Goal: Task Accomplishment & Management: Use online tool/utility

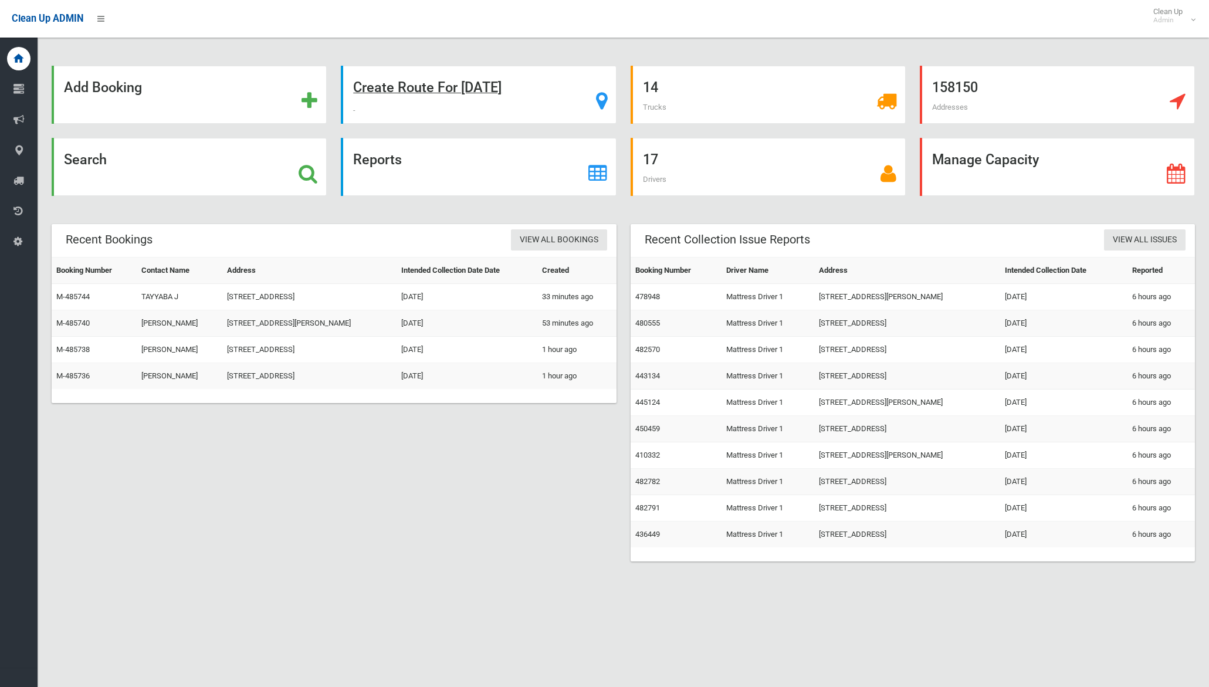
click at [471, 90] on strong "Create Route For Tomorrow" at bounding box center [427, 87] width 148 height 16
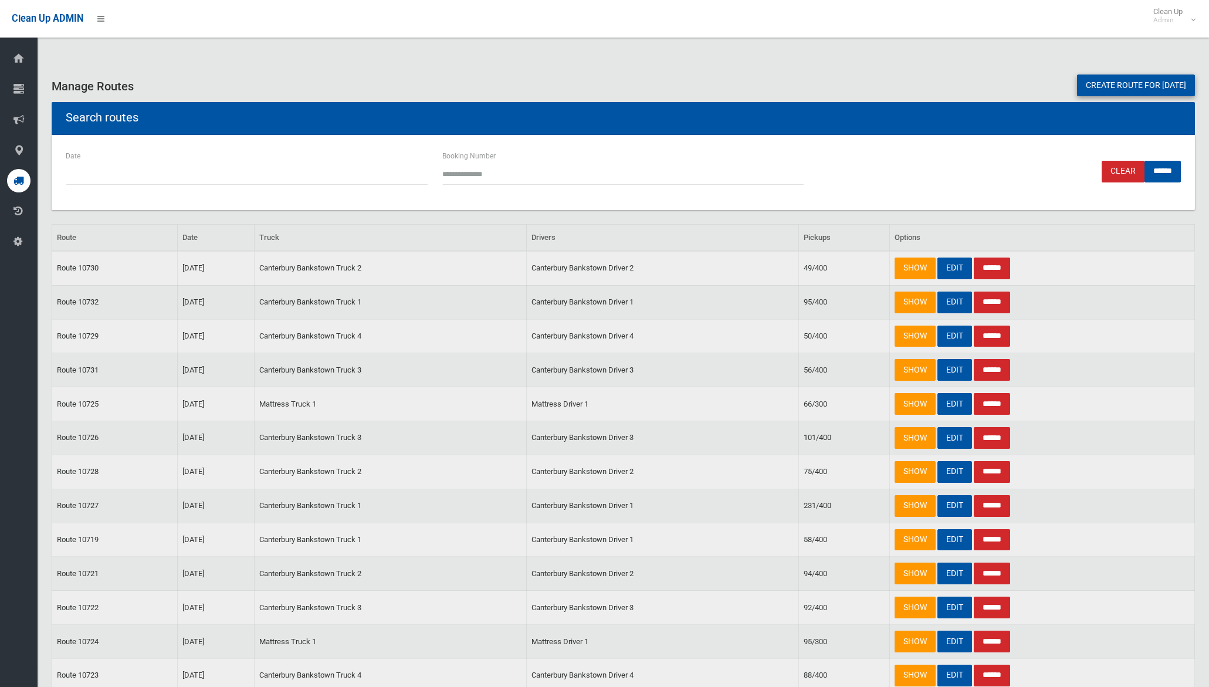
click at [1105, 88] on link "Create route for tomorrow" at bounding box center [1136, 86] width 118 height 22
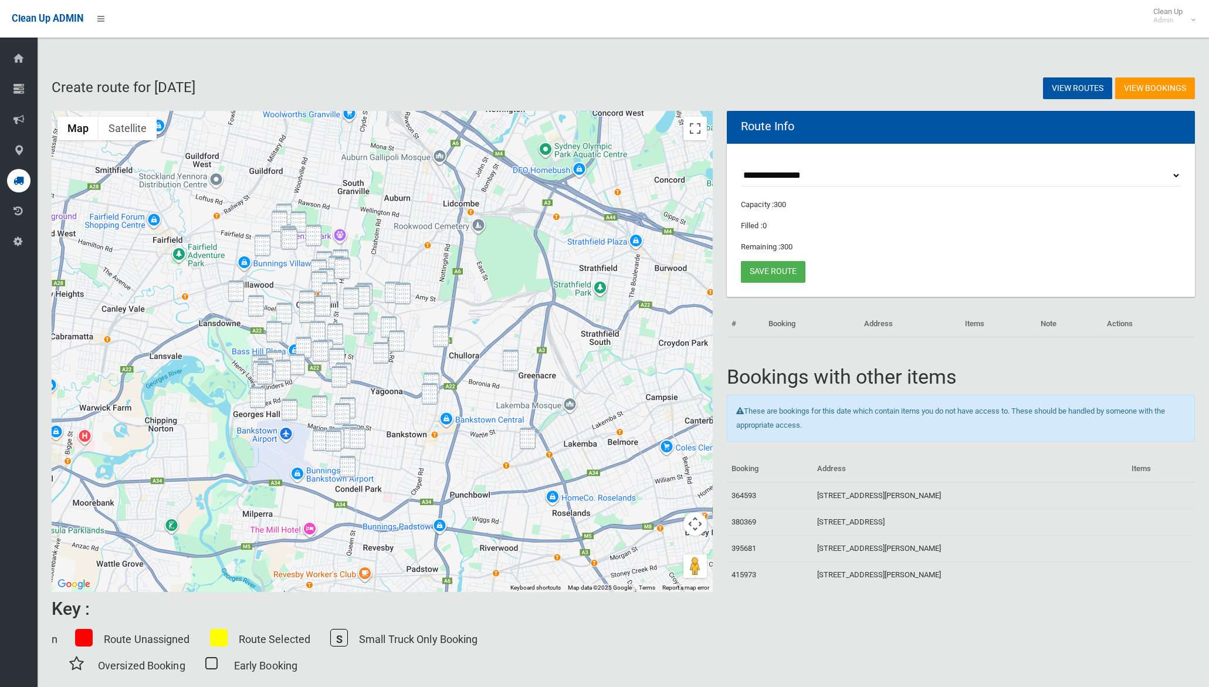
click at [284, 208] on img "10 Alpha Street, CHESTER HILL NSW 2162" at bounding box center [284, 215] width 16 height 22
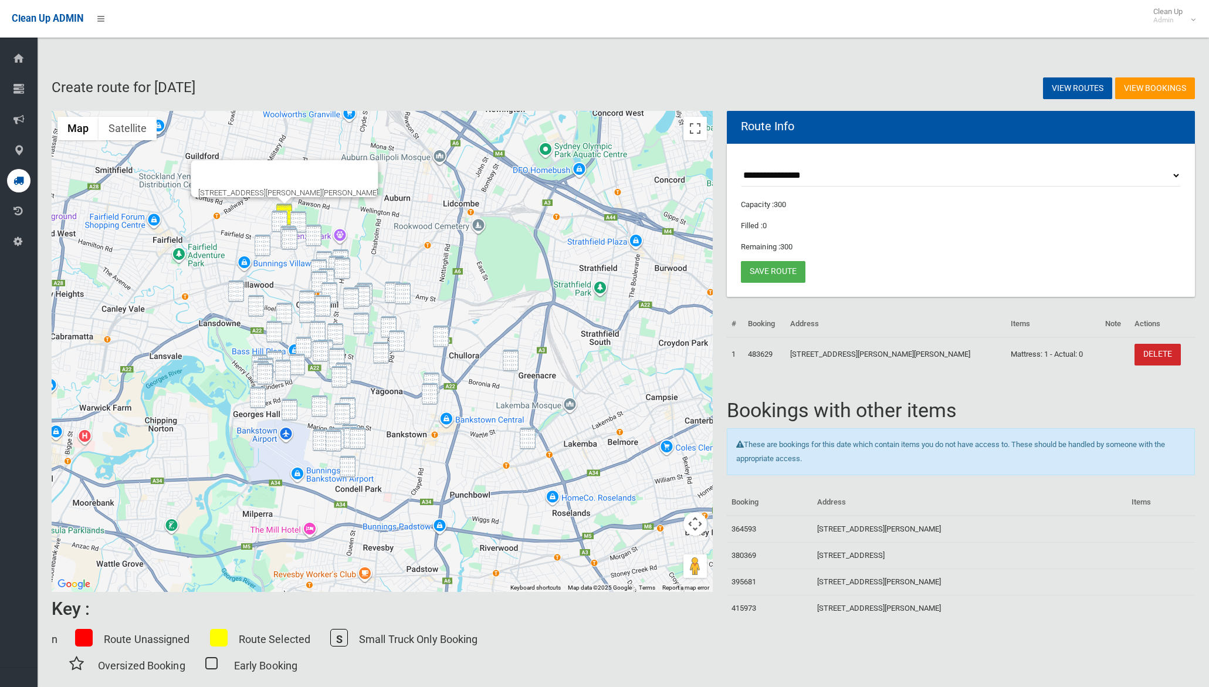
drag, startPoint x: 282, startPoint y: 214, endPoint x: 290, endPoint y: 214, distance: 8.8
click at [282, 214] on img "28 Fuller Street, CHESTER HILL NSW 2162" at bounding box center [280, 222] width 16 height 22
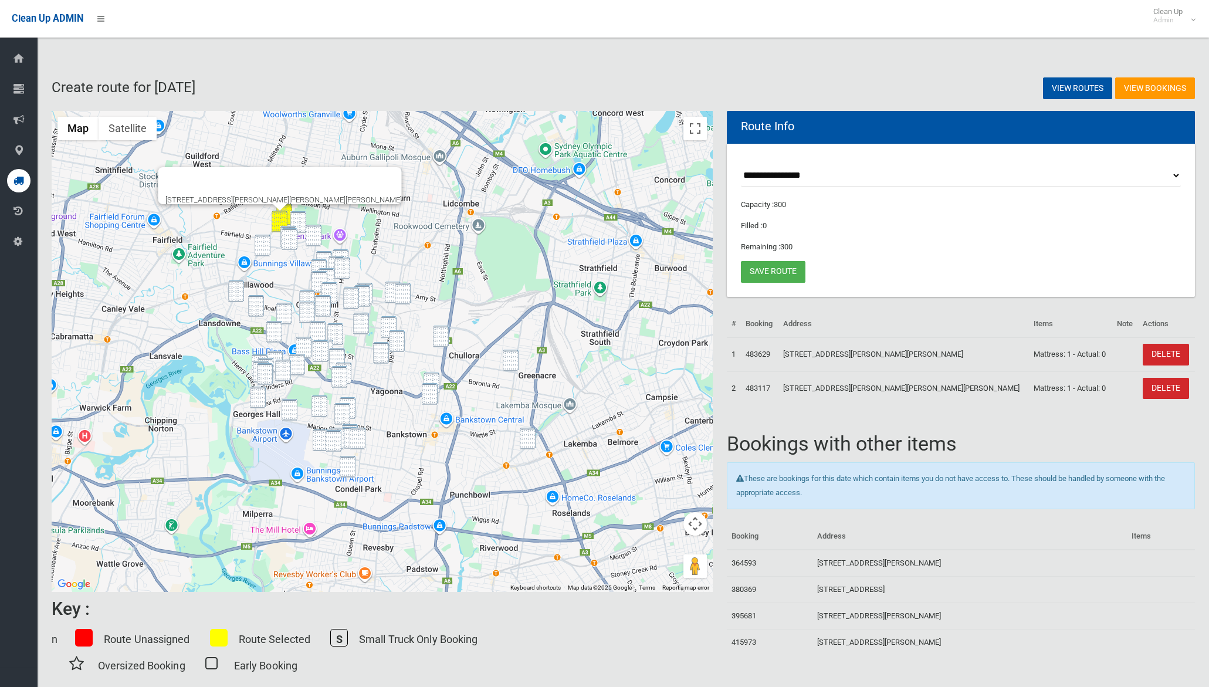
click at [296, 214] on img "1/37 Ian Crescent, CHESTER HILL NSW 2162" at bounding box center [298, 222] width 16 height 22
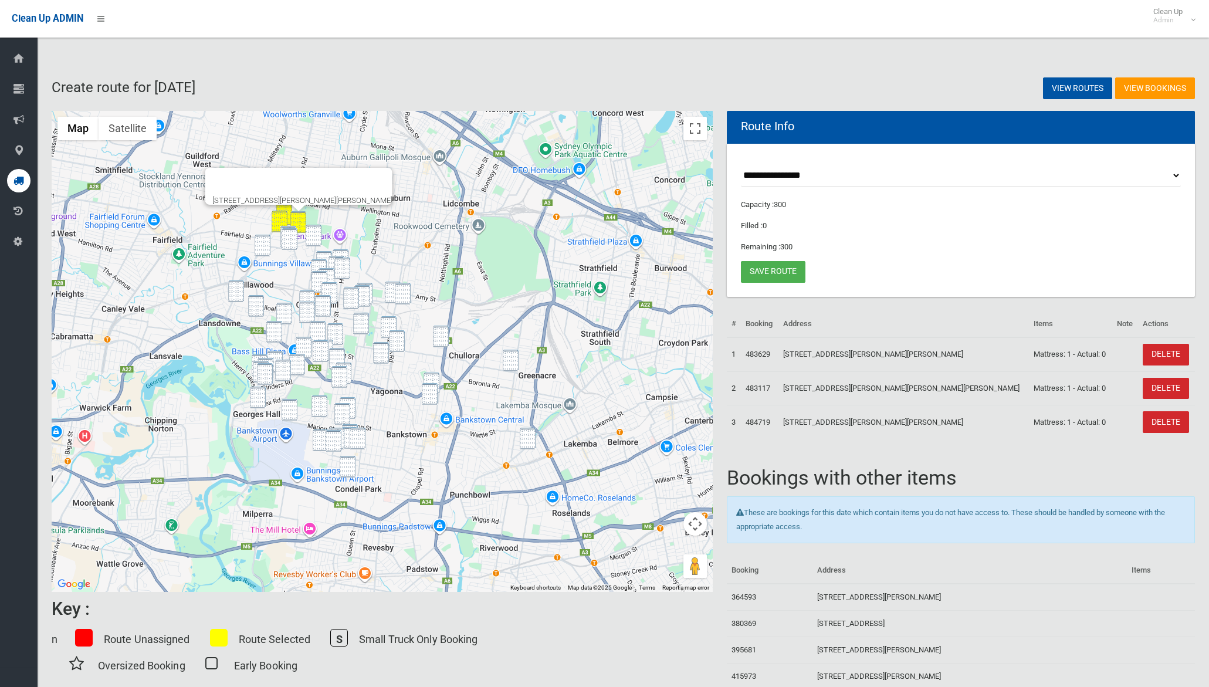
click at [295, 226] on img "61 Gurney Road, CHESTER HILL NSW 2162" at bounding box center [288, 237] width 16 height 22
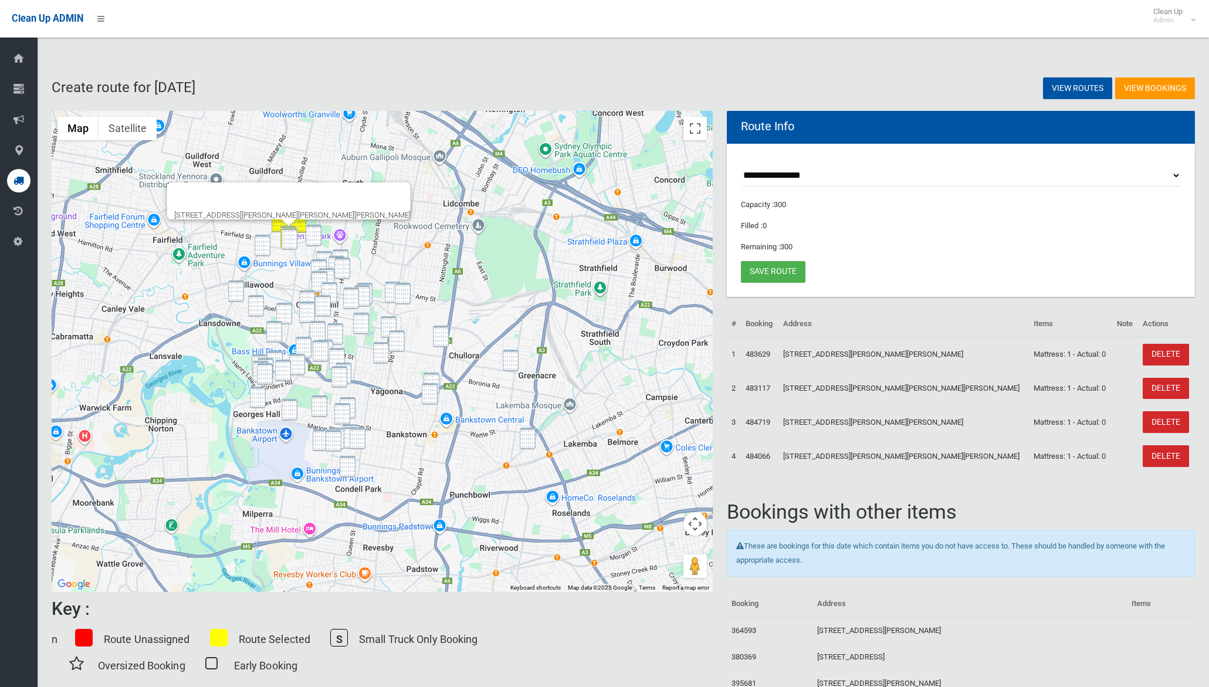
click at [293, 231] on img "5 Second Walk, CHESTER HILL NSW 2162" at bounding box center [290, 239] width 16 height 22
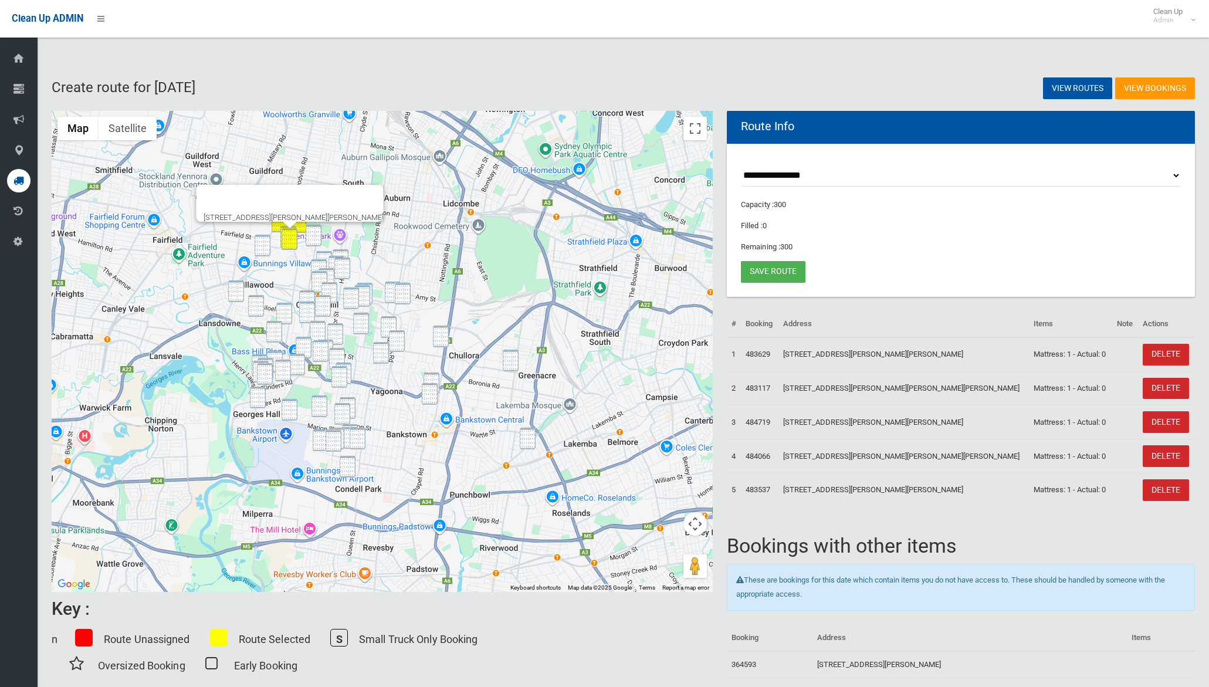
click at [313, 232] on img "10 Campbell Hill Road, CHESTER HILL NSW 2162" at bounding box center [314, 236] width 16 height 22
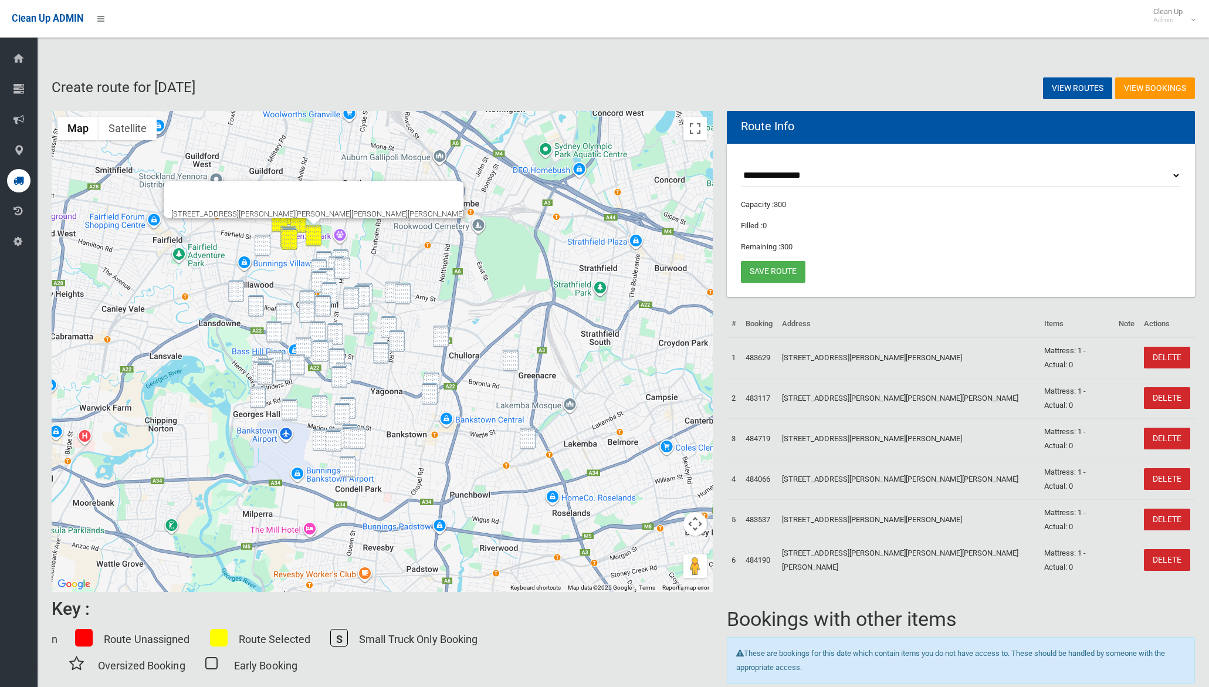
drag, startPoint x: 269, startPoint y: 242, endPoint x: 440, endPoint y: 207, distance: 175.0
click at [269, 242] on img "56 Miowera Road, CHESTER HILL NSW 2162" at bounding box center [263, 246] width 16 height 22
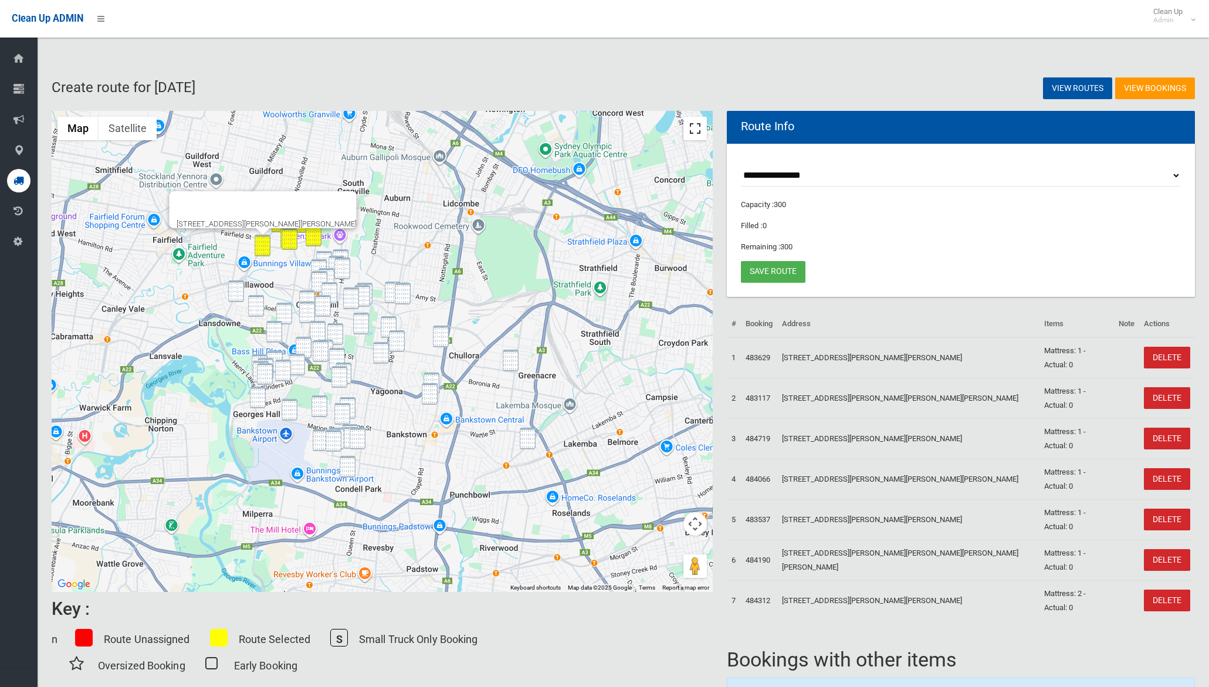
click at [693, 136] on button "Toggle fullscreen view" at bounding box center [695, 128] width 23 height 23
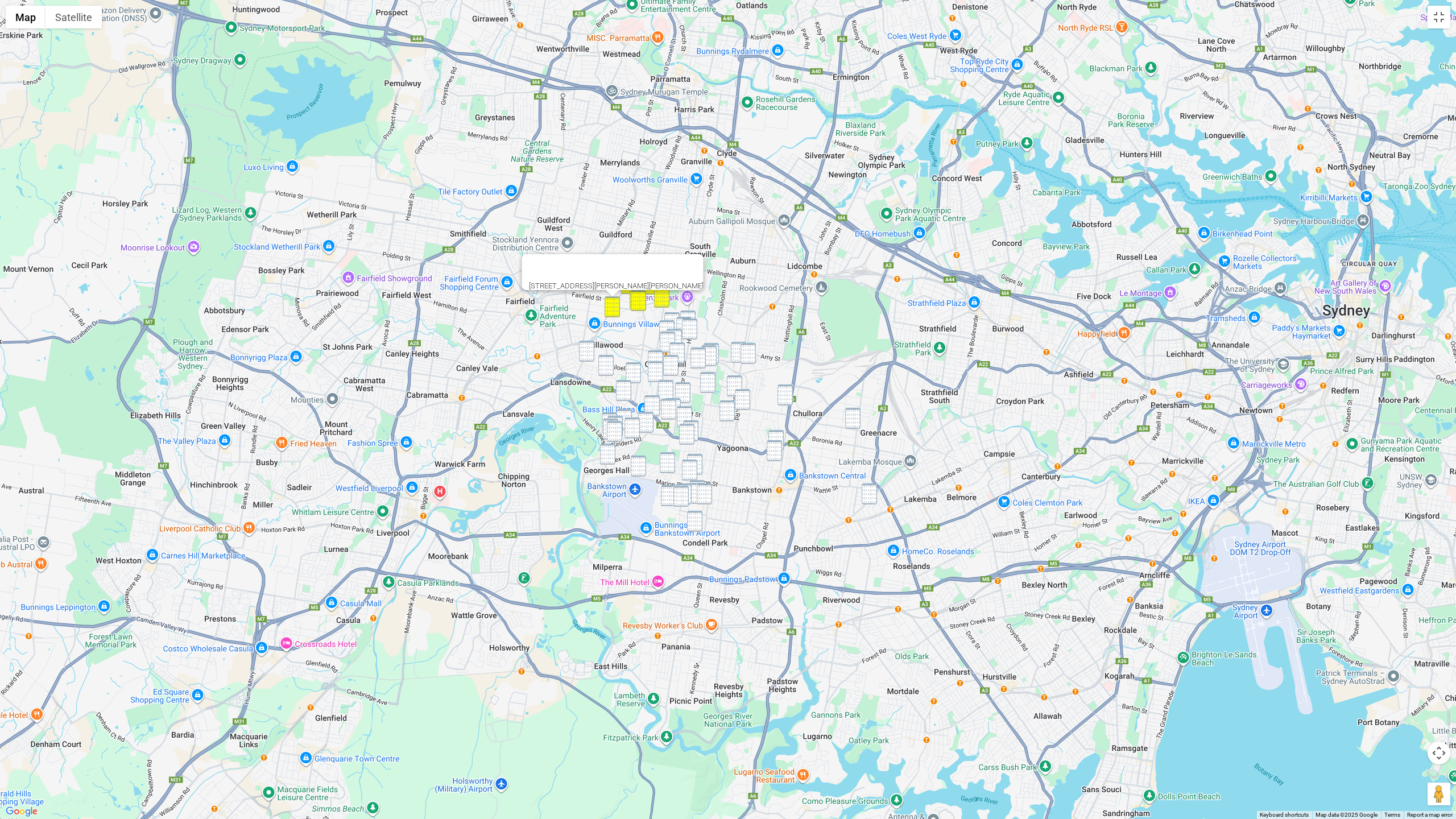
click at [586, 350] on img "21 Belar Avenue, VILLAWOOD NSW 2163" at bounding box center [586, 351] width 16 height 21
drag, startPoint x: 608, startPoint y: 362, endPoint x: 649, endPoint y: 352, distance: 42.2
click at [608, 362] on img "32 Gundaroo Street, VILLAWOOD NSW 2163" at bounding box center [606, 365] width 16 height 21
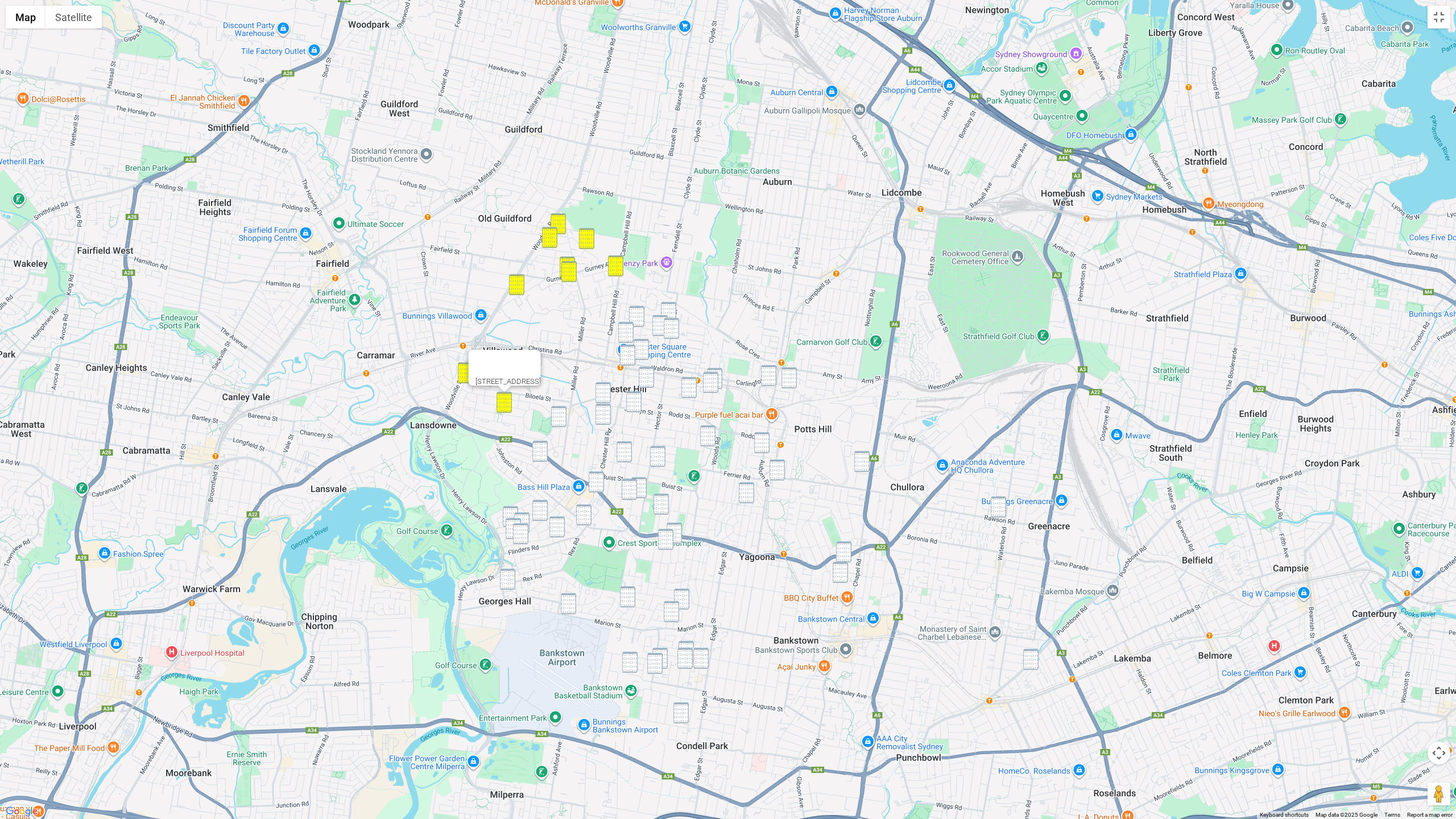
click at [673, 309] on img "2 Esme Avenue, CHESTER HILL NSW 2162" at bounding box center [669, 313] width 16 height 21
click at [640, 310] on img "24 Greendale Crescent, CHESTER HILL NSW 2162" at bounding box center [637, 317] width 16 height 21
click at [662, 320] on img "20 Meakin Crescent, CHESTER HILL NSW 2162" at bounding box center [660, 326] width 16 height 21
drag, startPoint x: 671, startPoint y: 323, endPoint x: 628, endPoint y: 331, distance: 43.7
click at [671, 323] on img "53 Hector Street, SEFTON NSW 2162" at bounding box center [672, 329] width 16 height 21
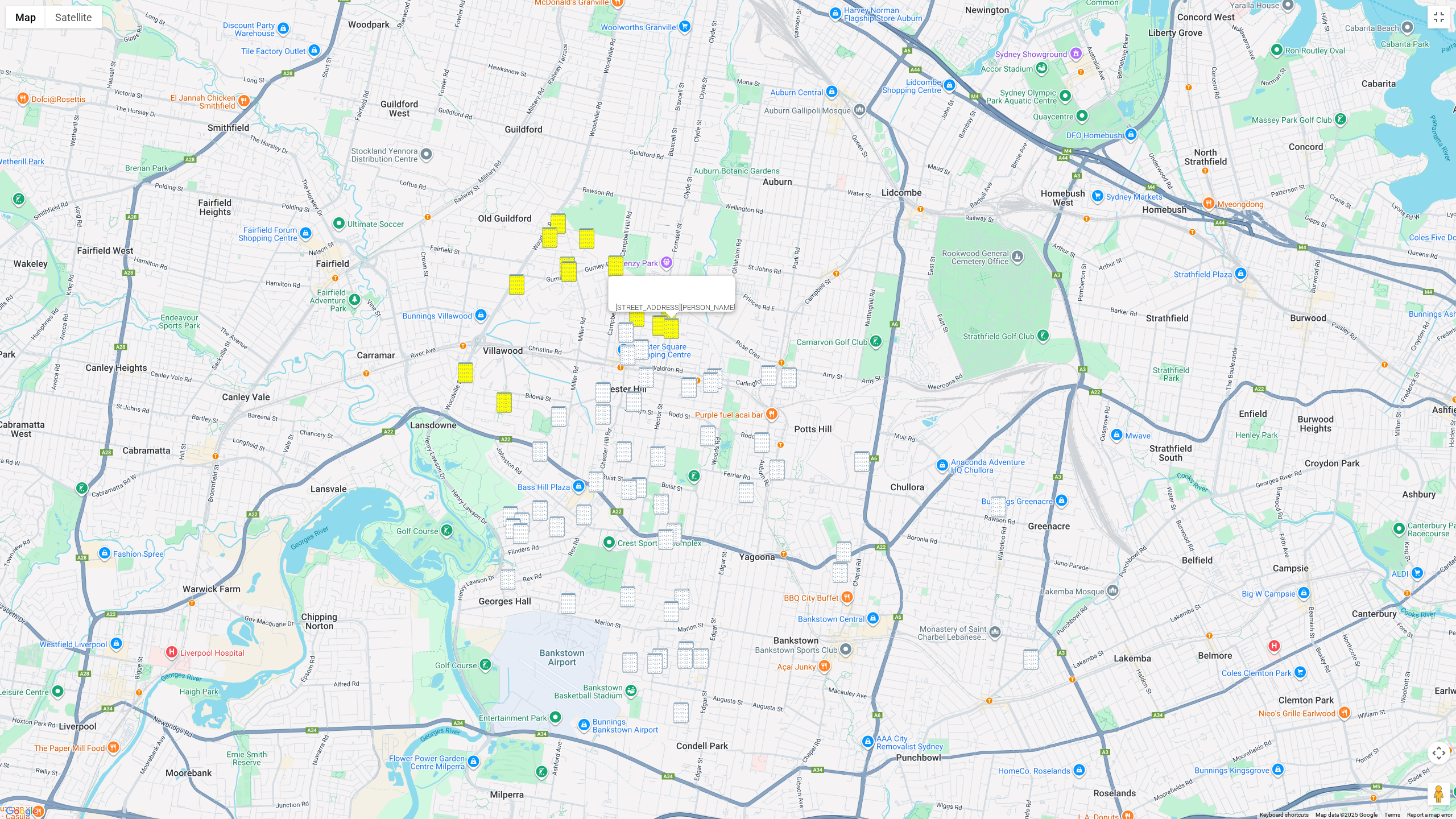
drag, startPoint x: 624, startPoint y: 331, endPoint x: 649, endPoint y: 355, distance: 34.7
click at [625, 331] on img "138 Virgil Avenue, CHESTER HILL NSW 2162" at bounding box center [626, 332] width 16 height 21
drag, startPoint x: 649, startPoint y: 355, endPoint x: 640, endPoint y: 356, distance: 9.1
click at [648, 355] on div "138 Virgil Avenue, CHESTER HILL NSW 2162" at bounding box center [728, 409] width 1456 height 819
click at [628, 356] on img "5 Chester Hill Road, CHESTER HILL NSW 2162" at bounding box center [628, 356] width 16 height 21
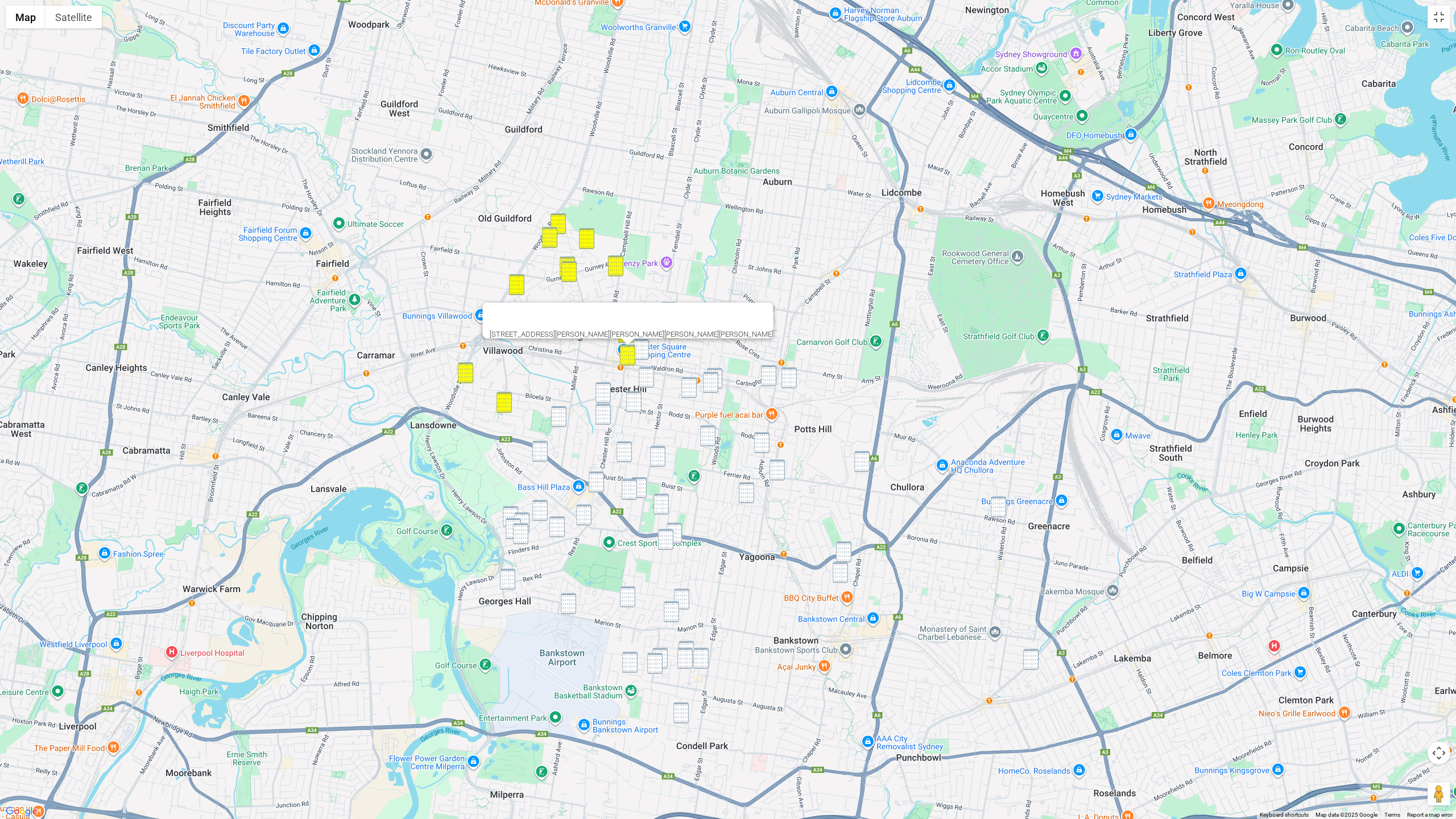
drag, startPoint x: 646, startPoint y: 353, endPoint x: 649, endPoint y: 375, distance: 22.2
click at [646, 354] on img "26 Grevillea Road, CHESTER HILL NSW 2162" at bounding box center [642, 350] width 16 height 21
drag, startPoint x: 649, startPoint y: 377, endPoint x: 695, endPoint y: 376, distance: 46.0
click at [649, 377] on img "23 Judith Street, CHESTER HILL NSW 2162" at bounding box center [647, 377] width 16 height 21
click at [720, 370] on img "5 Rose Street, SEFTON NSW 2162" at bounding box center [714, 379] width 16 height 21
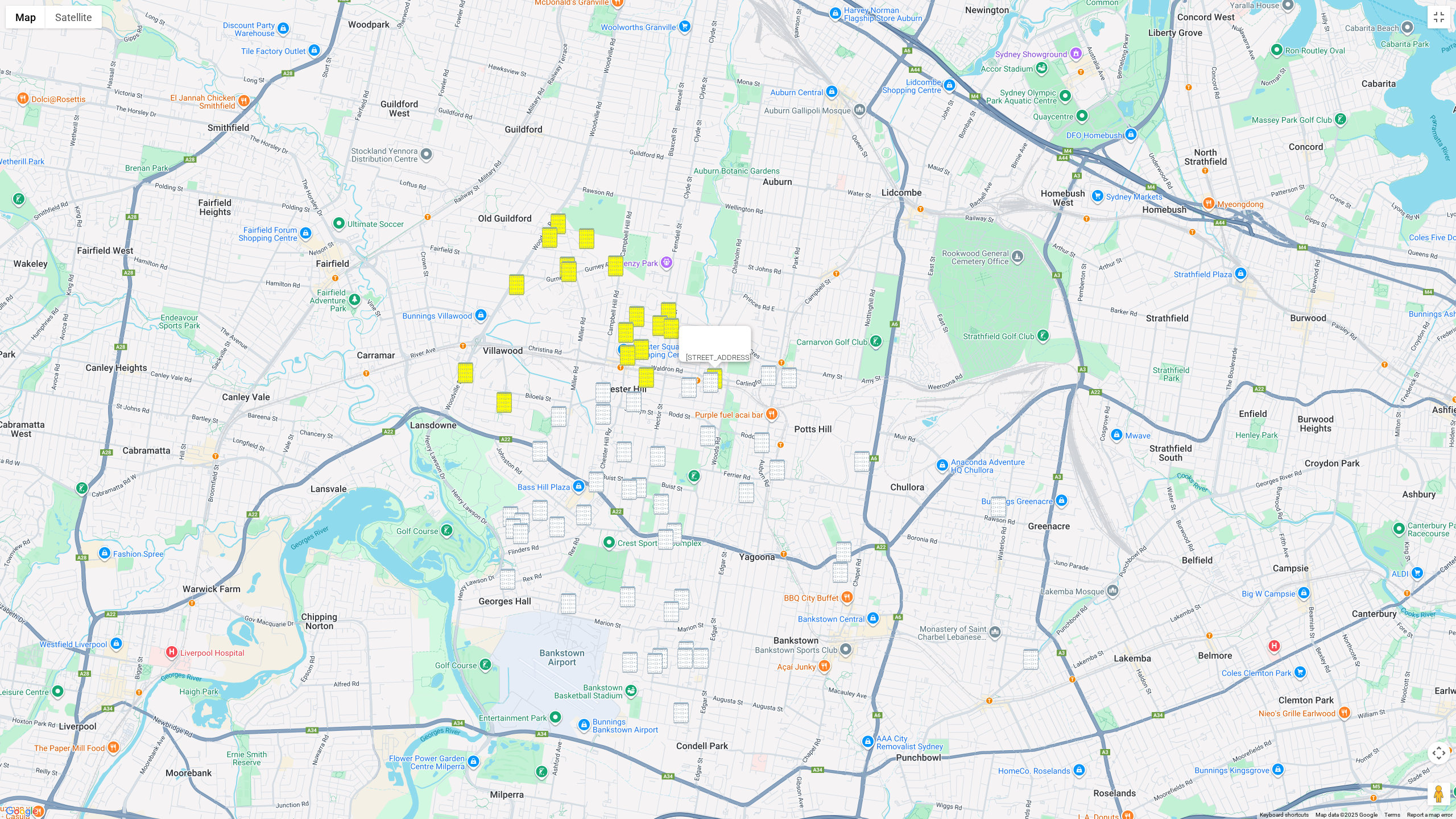
drag, startPoint x: 710, startPoint y: 379, endPoint x: 694, endPoint y: 385, distance: 17.1
click at [710, 379] on img "8 Rose Street, SEFTON NSW 2162" at bounding box center [711, 383] width 16 height 21
click at [689, 385] on img "22 Proctor Parade, SEFTON NSW 2162" at bounding box center [689, 388] width 16 height 21
drag, startPoint x: 766, startPoint y: 376, endPoint x: 775, endPoint y: 377, distance: 9.1
click at [768, 376] on img "6 Gunya Street, REGENTS PARK NSW 2143" at bounding box center [769, 376] width 16 height 21
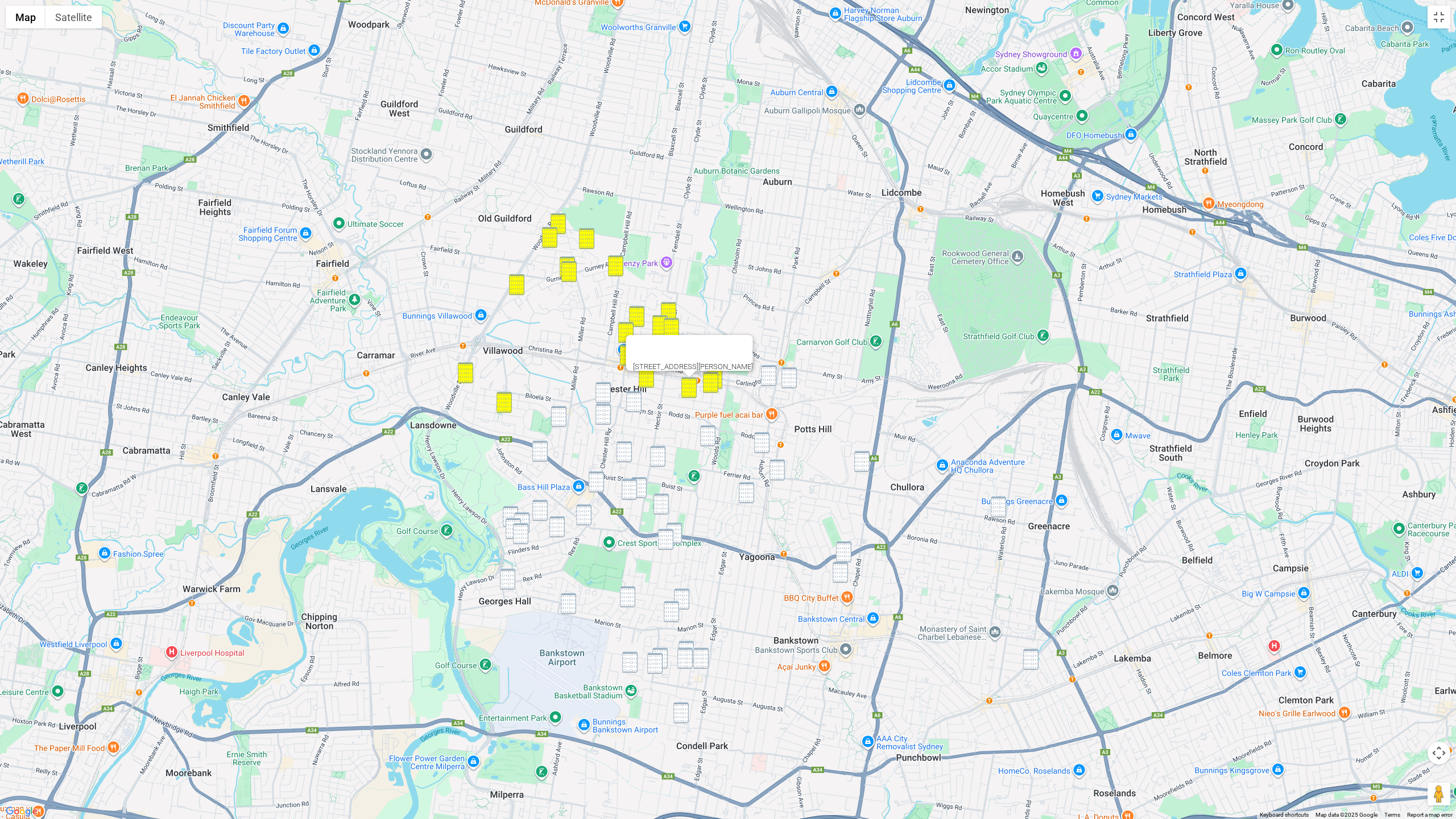
click at [788, 377] on img "19 Bagdad Street, REGENTS PARK NSW 2143" at bounding box center [789, 378] width 16 height 21
drag, startPoint x: 763, startPoint y: 380, endPoint x: 753, endPoint y: 387, distance: 12.2
click at [763, 380] on img "6 Gunya Street, REGENTS PARK NSW 2143" at bounding box center [769, 376] width 16 height 21
click at [864, 469] on img "8 Boardman Street, YAGOONA NSW 2199" at bounding box center [862, 461] width 16 height 21
drag, startPoint x: 766, startPoint y: 446, endPoint x: 768, endPoint y: 457, distance: 11.2
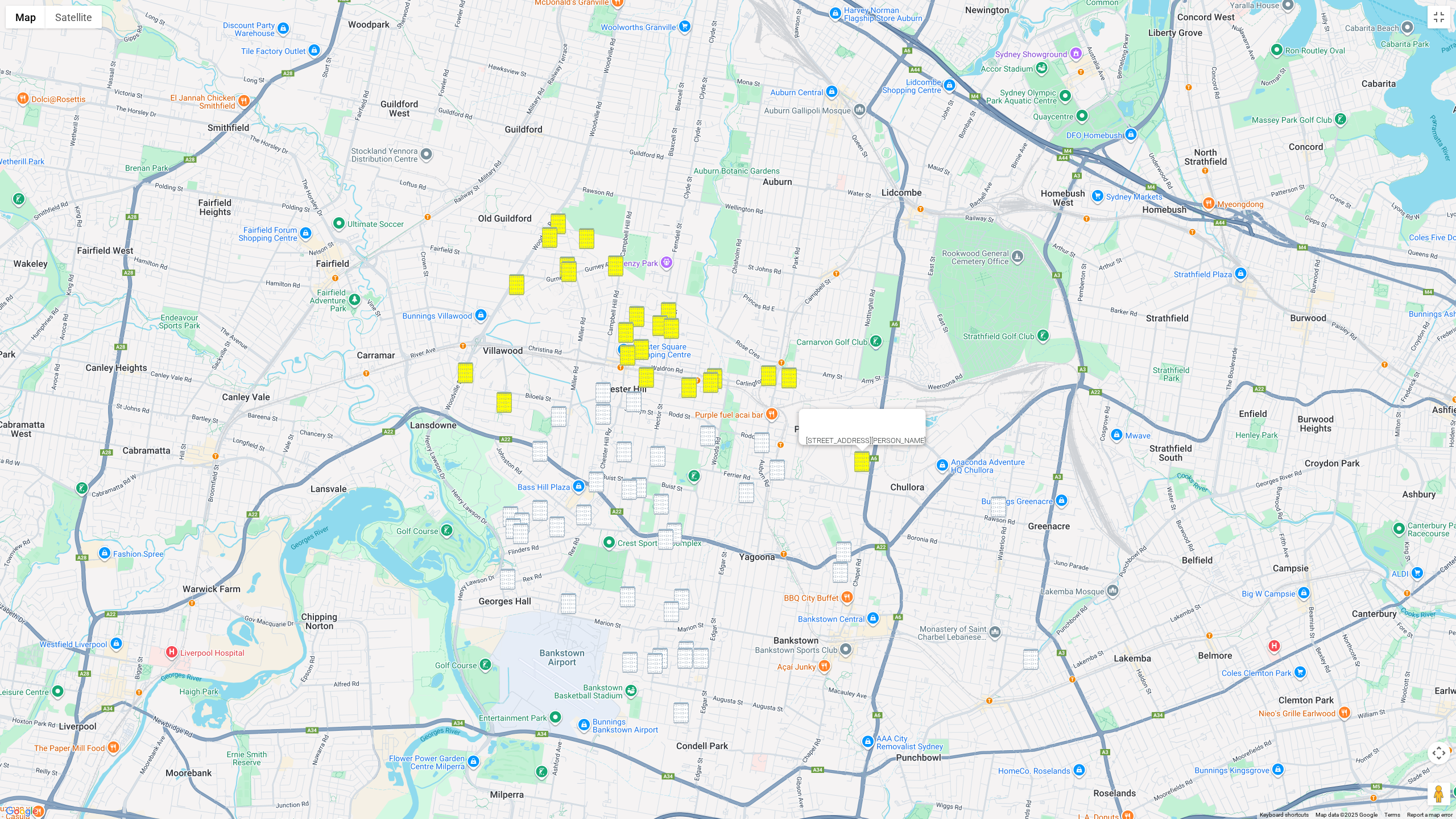
click at [766, 446] on img "116 Auburn Road, BIRRONG NSW 2143" at bounding box center [762, 443] width 16 height 21
drag, startPoint x: 775, startPoint y: 471, endPoint x: 770, endPoint y: 477, distance: 7.8
click at [775, 471] on img "3/125 Brunker Road, YAGOONA NSW 2199" at bounding box center [777, 470] width 16 height 21
click at [751, 489] on img "53 Alan Street, YAGOONA NSW 2199" at bounding box center [746, 493] width 16 height 21
click at [841, 555] on img "131 Meredith Street, BANKSTOWN NSW 2200" at bounding box center [844, 552] width 16 height 21
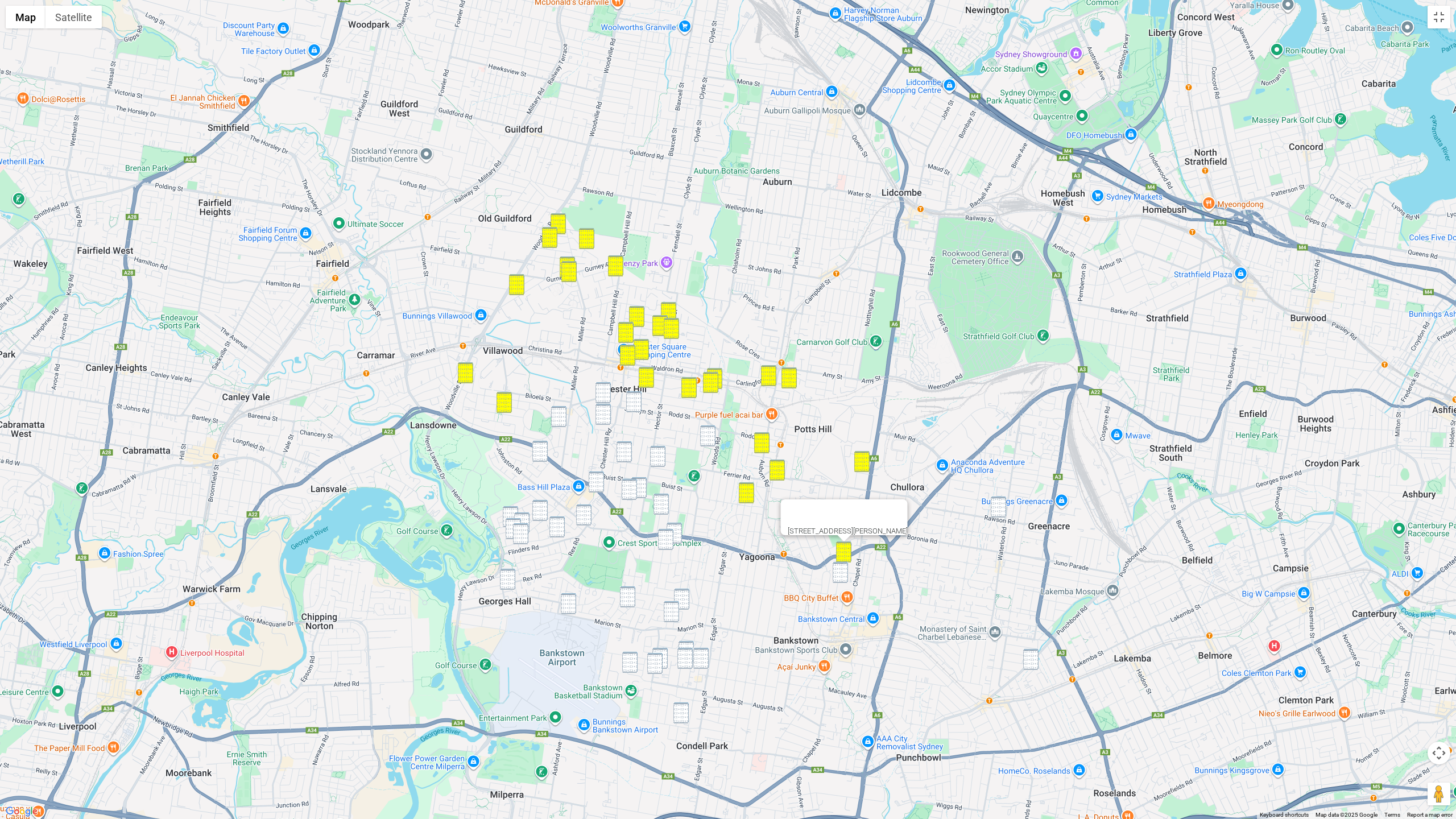
click at [1000, 506] on img "34 Rawson Road, GREENACRE NSW 2190" at bounding box center [998, 507] width 16 height 21
drag, startPoint x: 1033, startPoint y: 667, endPoint x: 1007, endPoint y: 664, distance: 26.2
click at [1032, 666] on img "21 Robinson Street North, WILEY PARK NSW 2195" at bounding box center [1031, 660] width 16 height 21
click at [837, 580] on img "91 Meredith Street, BANKSTOWN NSW 2200" at bounding box center [840, 573] width 16 height 21
click at [605, 391] on img "90 Jocelyn Street, CHESTER HILL NSW 2162" at bounding box center [603, 393] width 16 height 21
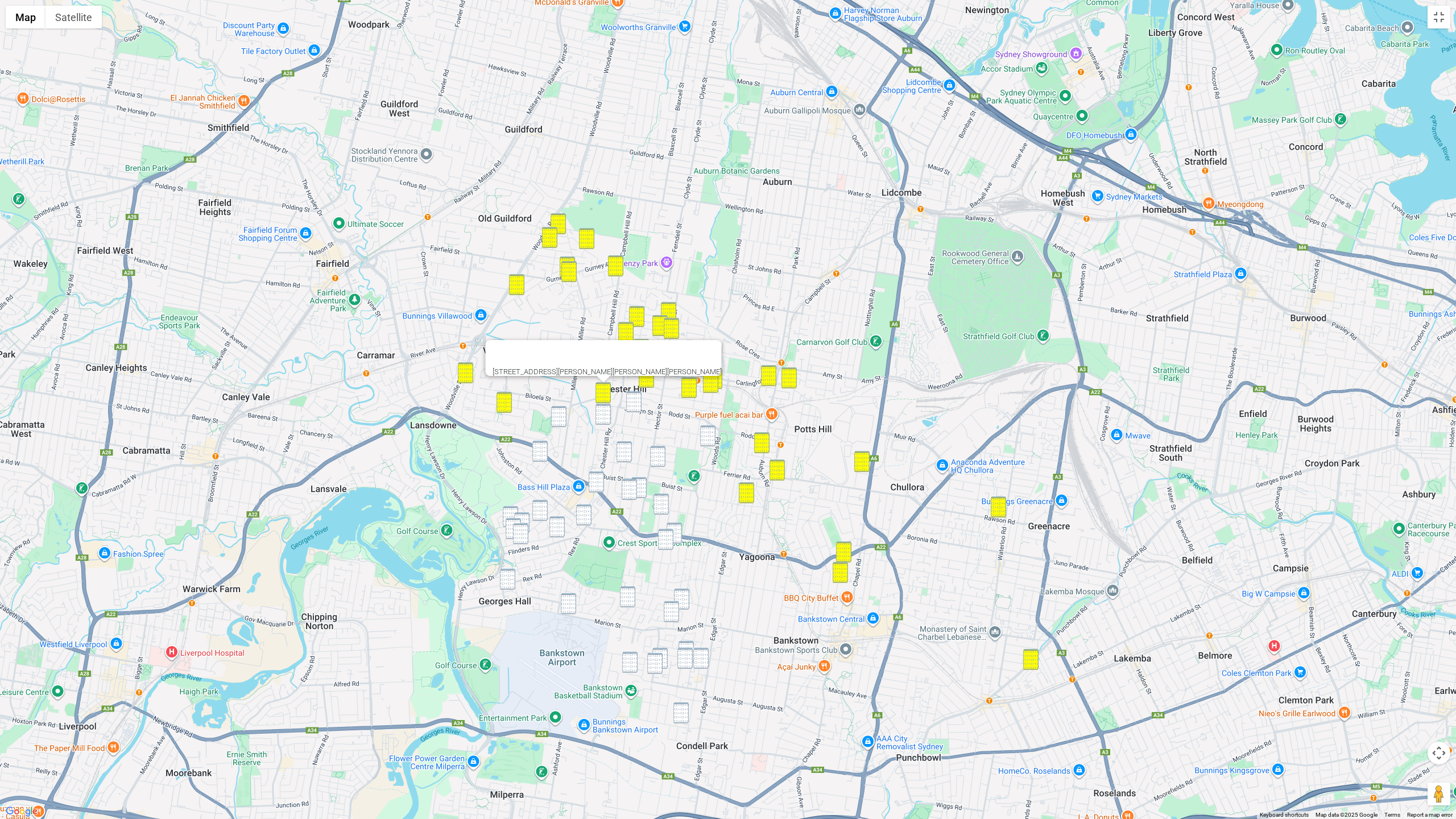
drag, startPoint x: 645, startPoint y: 401, endPoint x: 636, endPoint y: 404, distance: 9.5
click at [644, 401] on div "90 Jocelyn Street, CHESTER HILL NSW 2162" at bounding box center [728, 409] width 1456 height 819
drag, startPoint x: 630, startPoint y: 405, endPoint x: 614, endPoint y: 411, distance: 17.1
click at [630, 405] on img "43 Jocelyn Street, CHESTER HILL NSW 2162" at bounding box center [634, 402] width 16 height 21
click at [558, 417] on img "2a Nurragi Street, VILLAWOOD NSW 2163" at bounding box center [559, 417] width 16 height 21
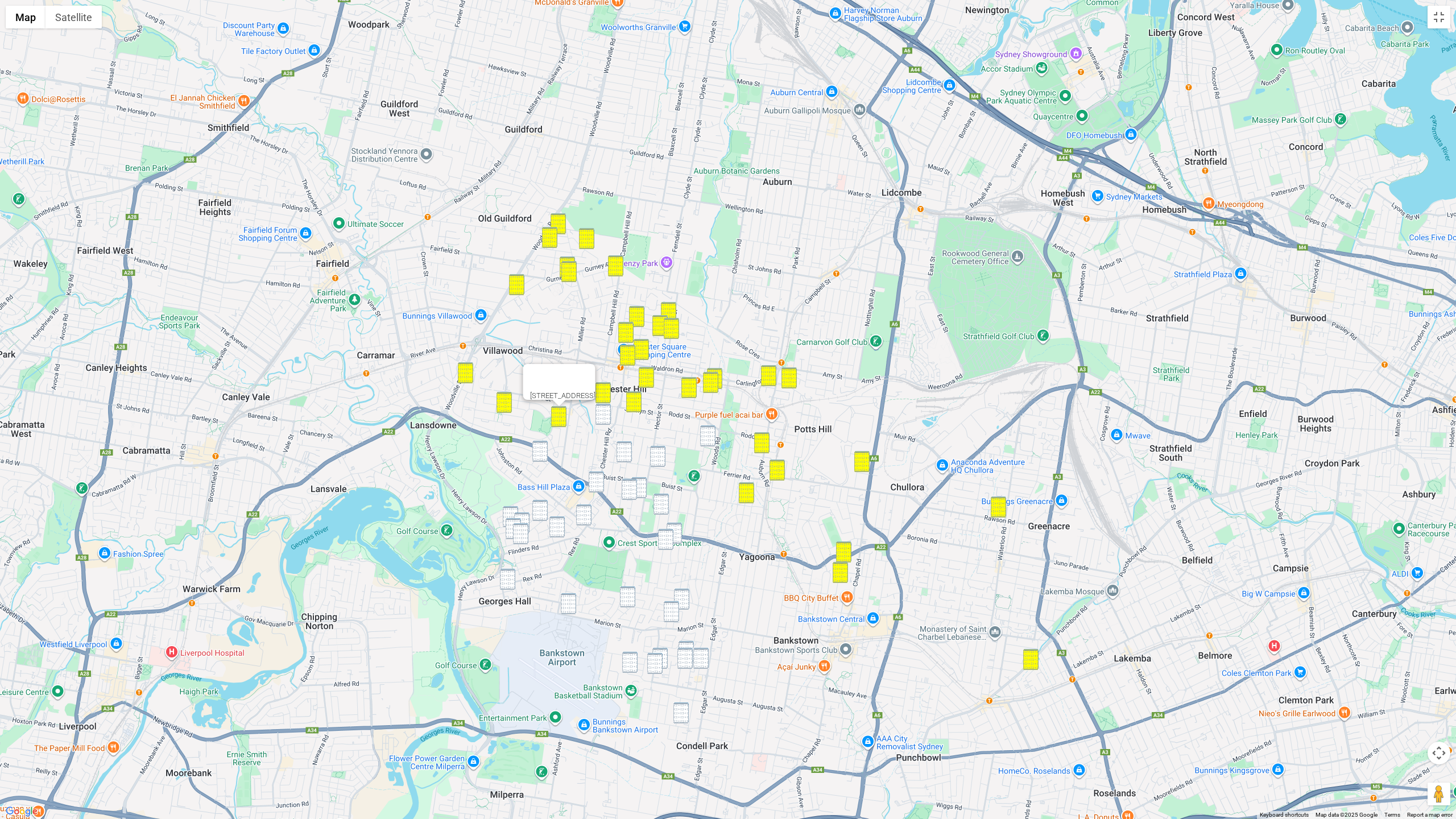
click at [598, 416] on img "93 Mc Clelland Street, CHESTER HILL NSW 2162" at bounding box center [603, 415] width 16 height 21
click at [542, 454] on img "11 Baxter Road, BASS HILL NSW 2197" at bounding box center [540, 452] width 16 height 21
drag, startPoint x: 709, startPoint y: 433, endPoint x: 663, endPoint y: 446, distance: 47.8
click at [709, 433] on img "17 Karraba Street, SEFTON NSW 2162" at bounding box center [708, 436] width 16 height 21
click at [623, 457] on img "38 Cann Street, BASS HILL NSW 2197" at bounding box center [624, 452] width 16 height 21
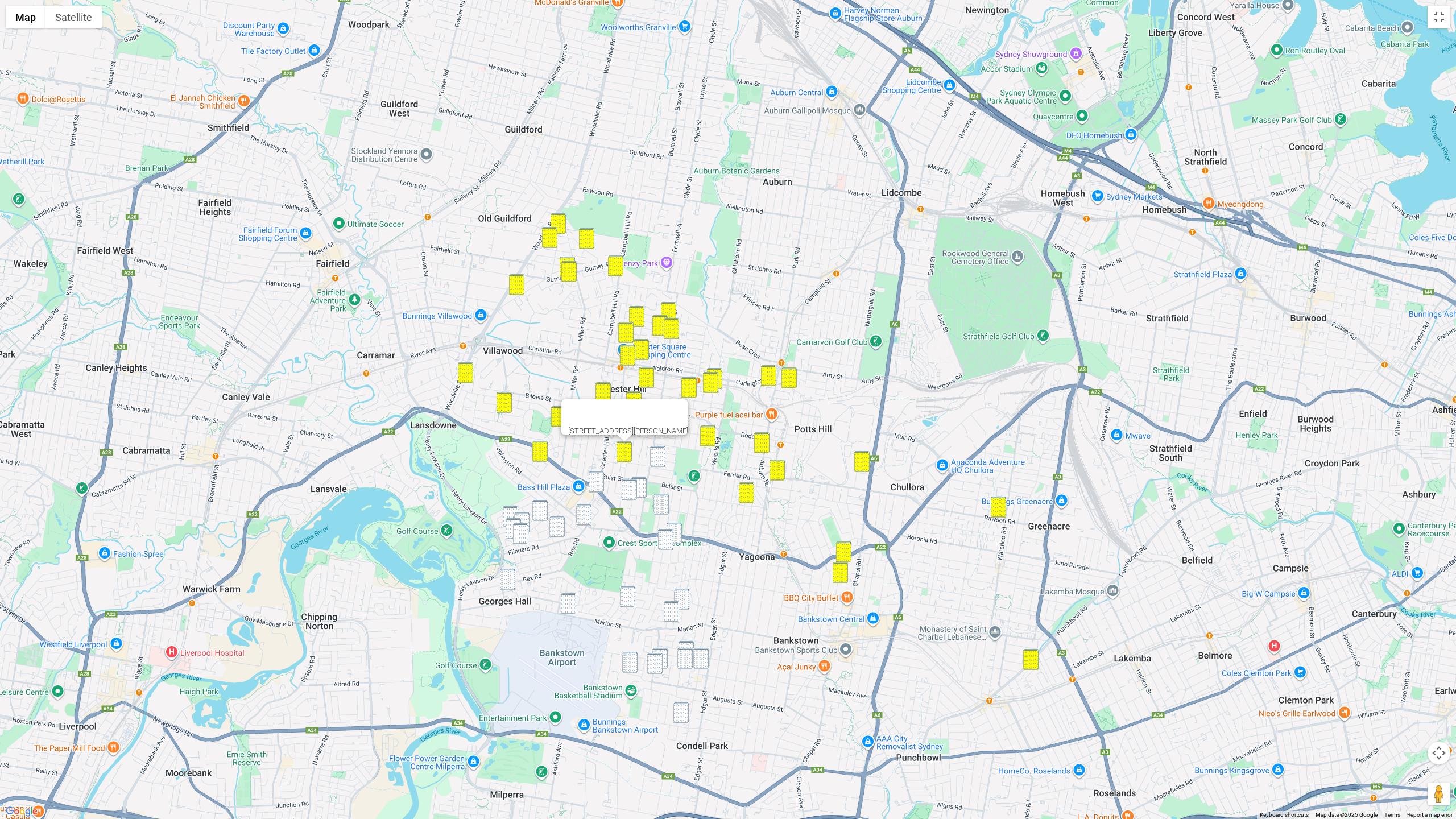
click at [656, 456] on img "48 Broad Street, BASS HILL NSW 2197" at bounding box center [658, 457] width 16 height 21
click at [591, 484] on img "735 Hume Highway, BASS HILL NSW 2197" at bounding box center [596, 482] width 16 height 21
click at [628, 487] on img "84B Robertson Road, BASS HILL NSW 2197" at bounding box center [629, 489] width 16 height 21
click at [641, 487] on img "13 Trebartha Street, BASS HILL NSW 2197" at bounding box center [639, 488] width 16 height 21
click at [632, 488] on img "84B Robertson Road, BASS HILL NSW 2197" at bounding box center [629, 489] width 16 height 21
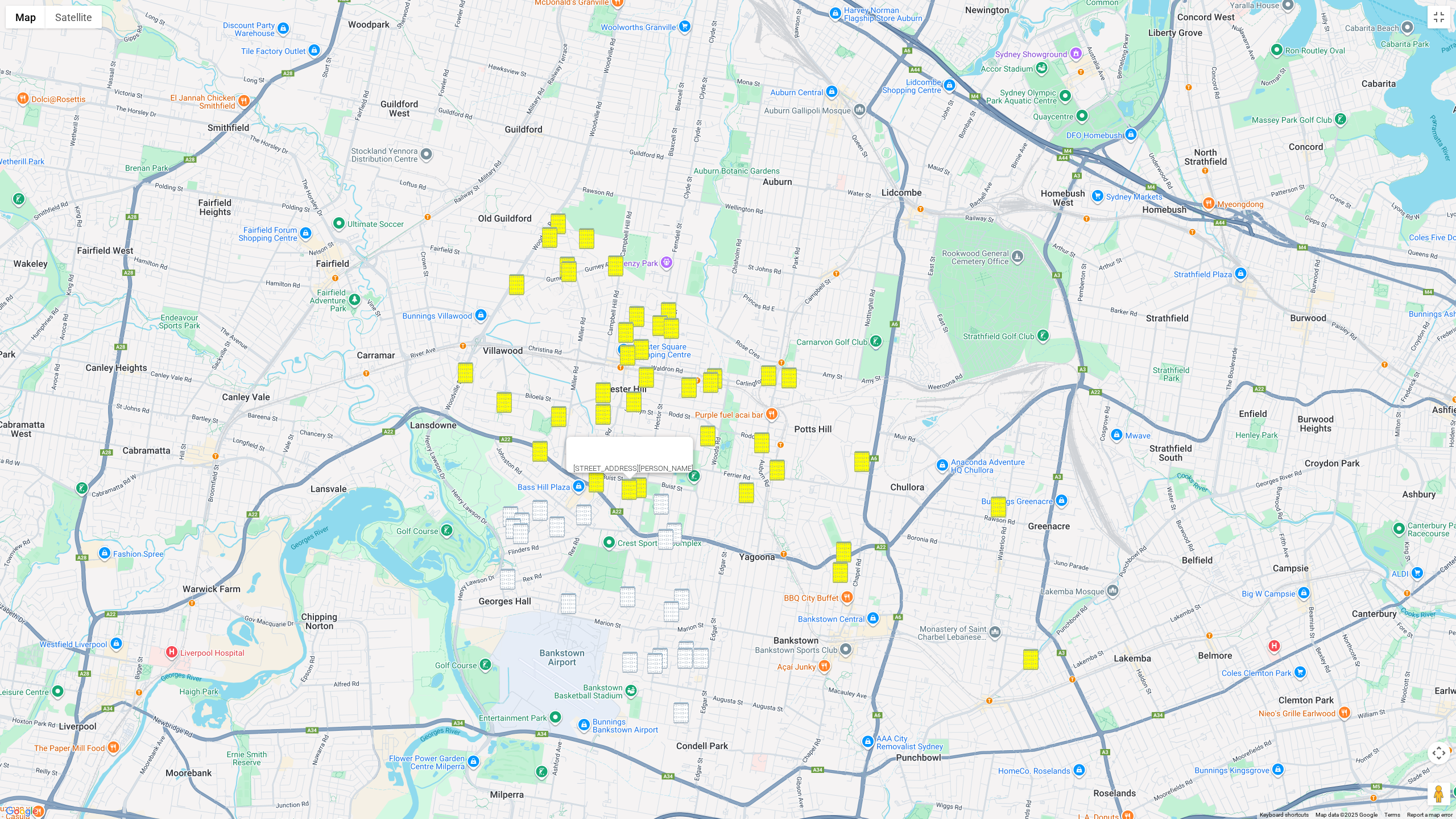
click at [588, 518] on img "65 Johnston Road, BASS HILL NSW 2197" at bounding box center [584, 515] width 16 height 21
click at [543, 512] on img "5 Tucabia Avenue, GEORGES HALL NSW 2198" at bounding box center [540, 511] width 16 height 21
click at [512, 510] on img "77 Caroline Crescent, GEORGES HALL NSW 2198" at bounding box center [511, 517] width 16 height 21
click at [519, 514] on img "31 Jacaranda Drive, GEORGES HALL NSW 2198" at bounding box center [522, 523] width 16 height 21
click at [512, 523] on img "14 Jacaranda Drive, GEORGES HALL NSW 2198" at bounding box center [514, 529] width 16 height 21
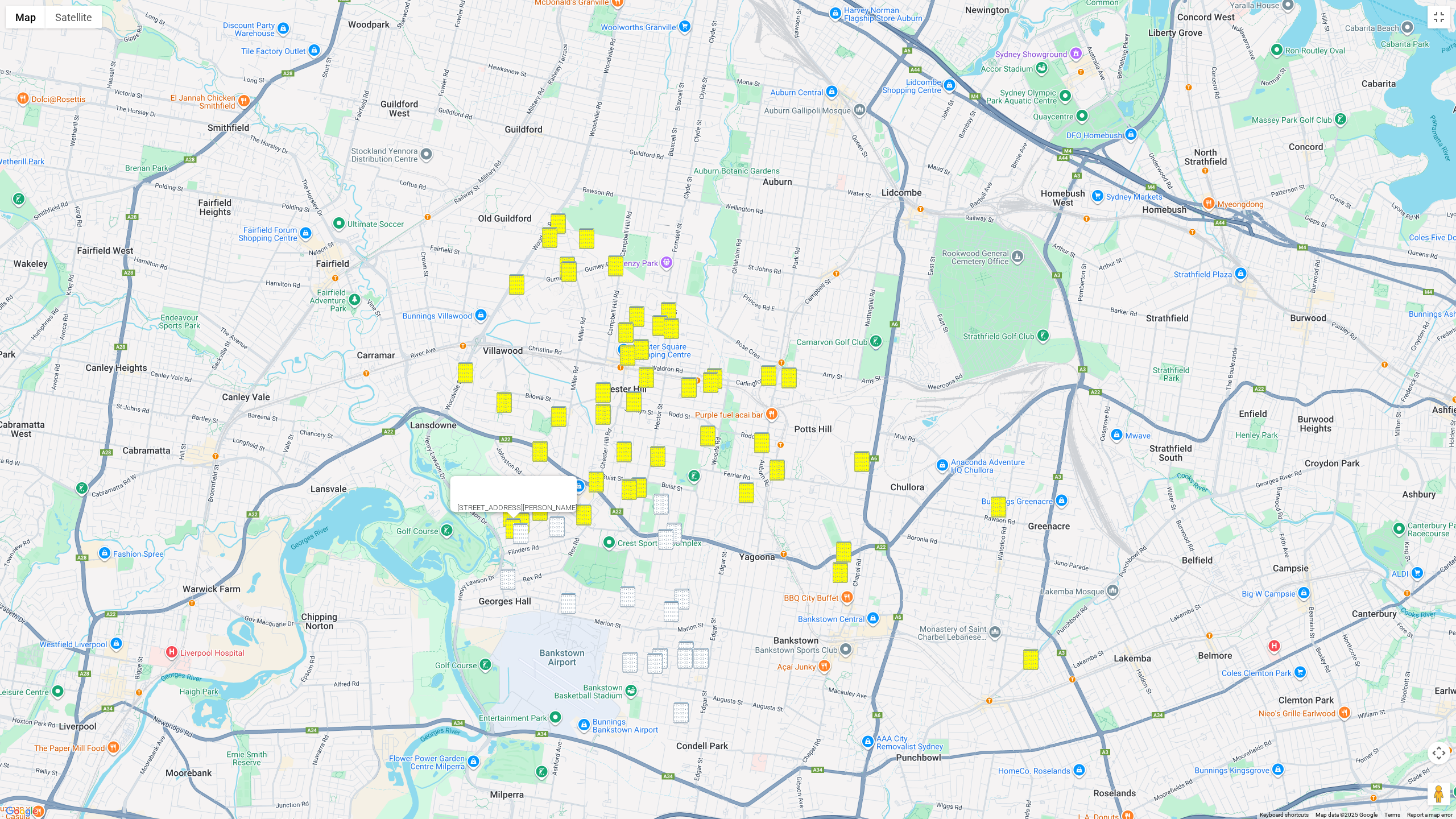
drag, startPoint x: 520, startPoint y: 531, endPoint x: 530, endPoint y: 531, distance: 10.0
click at [521, 531] on img "23 Oak Drive, GEORGES HALL NSW 2198" at bounding box center [521, 534] width 16 height 21
click at [552, 528] on img "81 Oak Drive, GEORGES HALL NSW 2198" at bounding box center [557, 527] width 16 height 21
drag, startPoint x: 508, startPoint y: 572, endPoint x: 540, endPoint y: 563, distance: 33.2
click at [509, 572] on img "2 Wright Close, GEORGES HALL NSW 2198" at bounding box center [508, 580] width 16 height 21
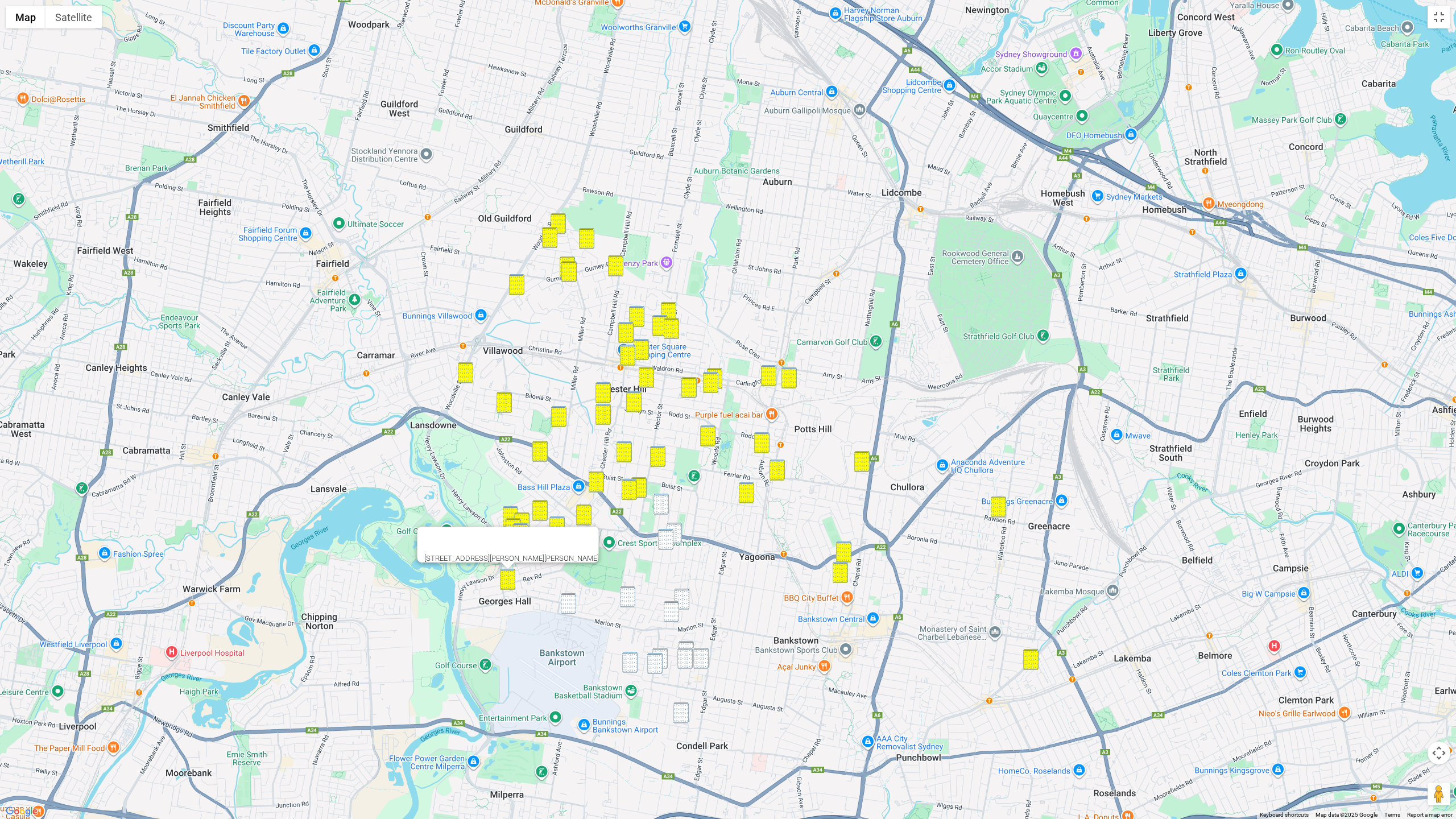
click at [662, 496] on img "57 Australia Street, BASS HILL NSW 2197" at bounding box center [661, 504] width 16 height 21
click at [682, 534] on div "57 Australia Street, BASS HILL NSW 2197" at bounding box center [728, 409] width 1456 height 819
click at [666, 539] on img "23 Horton Street, YAGOONA NSW 2199" at bounding box center [666, 540] width 16 height 21
click at [683, 533] on div "[STREET_ADDRESS][PERSON_NAME]" at bounding box center [728, 409] width 1456 height 819
click at [676, 534] on img "3 Gregory Street, YAGOONA NSW 2199" at bounding box center [675, 533] width 16 height 21
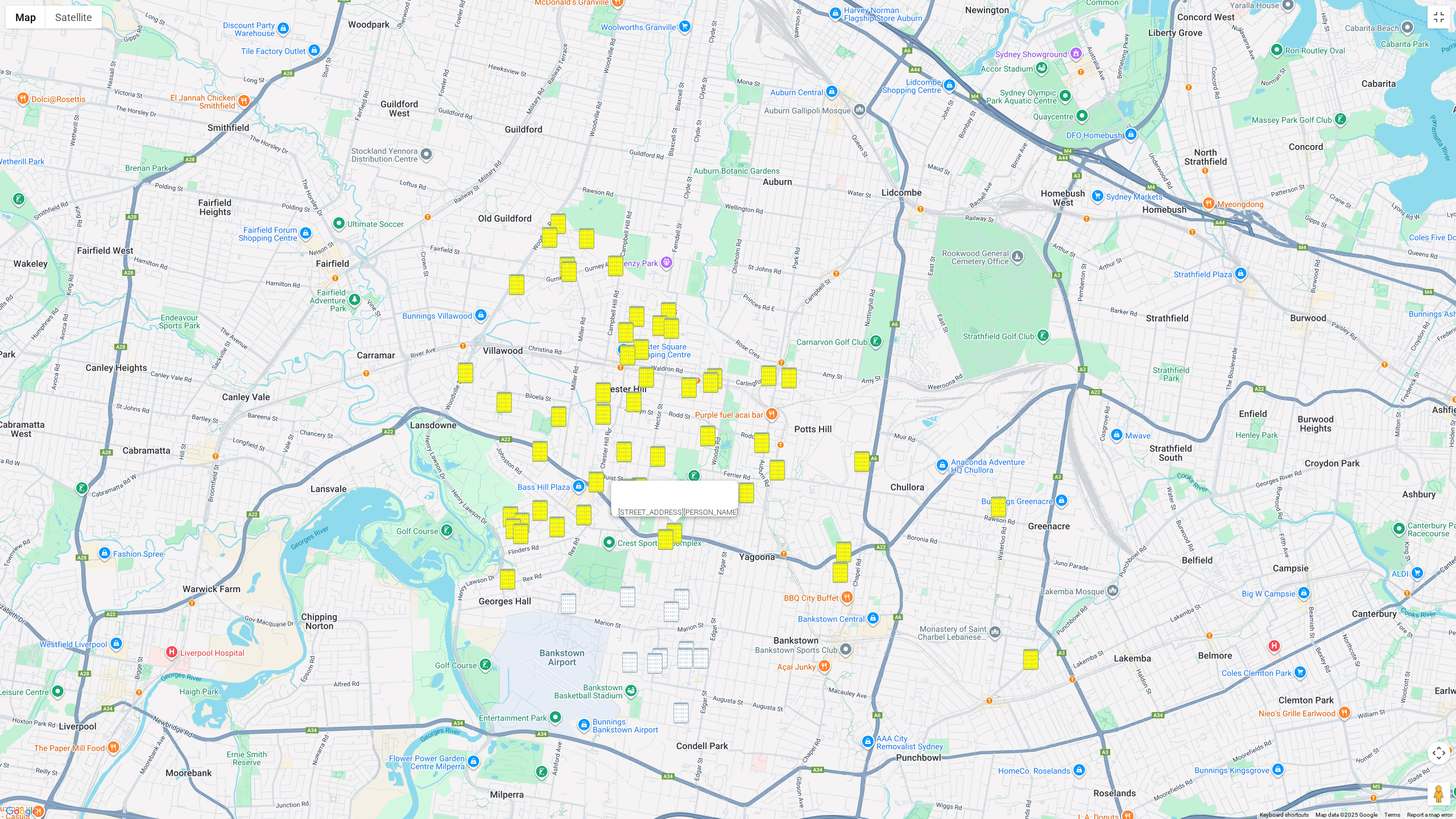
click at [568, 607] on img "475 Marion Street, GEORGES HALL NSW 2198" at bounding box center [569, 604] width 16 height 21
drag, startPoint x: 631, startPoint y: 595, endPoint x: 653, endPoint y: 596, distance: 22.0
click at [632, 595] on img "13 Lincoln Road, GEORGES HALL NSW 2198" at bounding box center [628, 597] width 16 height 21
click at [682, 594] on img "8A Collins Crescent, YAGOONA NSW 2199" at bounding box center [681, 599] width 16 height 21
click at [668, 611] on img "96 Saltash Street, YAGOONA NSW 2199" at bounding box center [672, 612] width 16 height 21
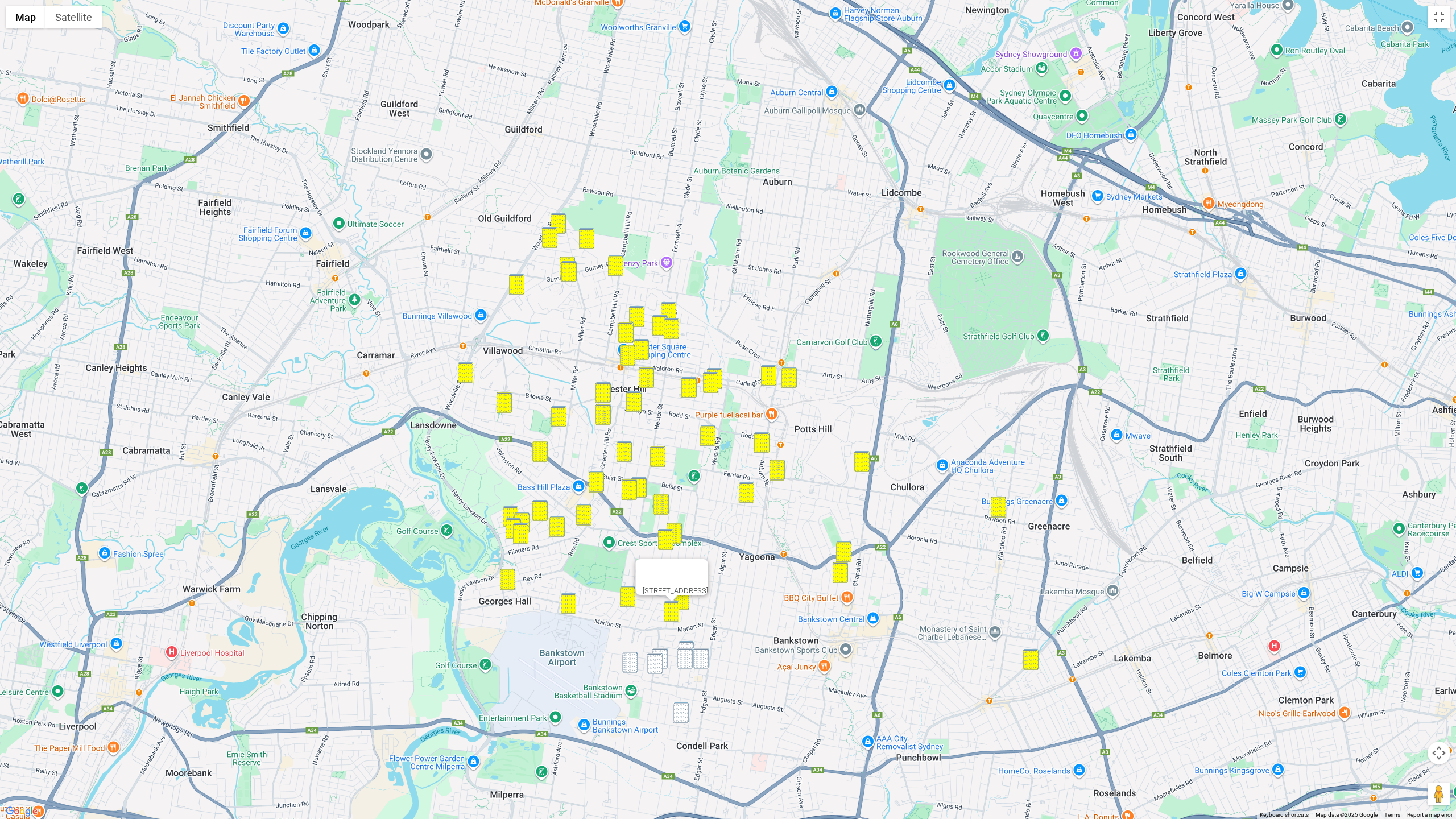
click at [689, 645] on img "34 Lee Street, CONDELL PARK NSW 2200" at bounding box center [686, 651] width 16 height 21
drag, startPoint x: 687, startPoint y: 656, endPoint x: 699, endPoint y: 656, distance: 12.0
click at [688, 656] on img "24 Lee Street, CONDELL PARK NSW 2200" at bounding box center [685, 658] width 16 height 21
drag, startPoint x: 700, startPoint y: 656, endPoint x: 691, endPoint y: 657, distance: 9.1
click at [700, 656] on img "37 Simmat Avenue, CONDELL PARK NSW 2200" at bounding box center [701, 658] width 16 height 21
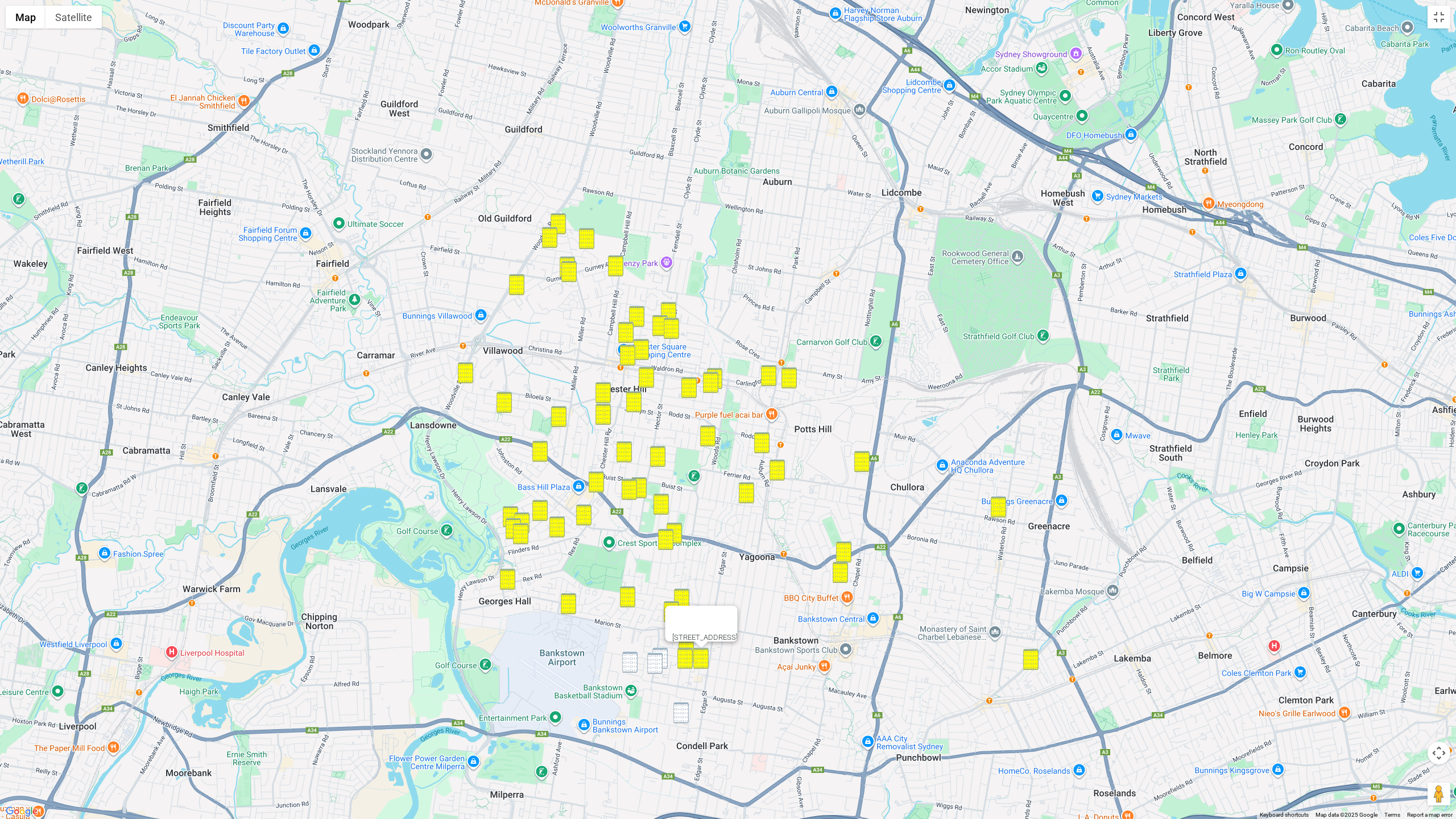
click at [664, 652] on img "1/14 Jensen Street, CONDELL PARK NSW 2200" at bounding box center [660, 658] width 16 height 21
click at [657, 660] on img "57 Manahan Street, CONDELL PARK NSW 2200" at bounding box center [655, 664] width 16 height 21
drag, startPoint x: 628, startPoint y: 663, endPoint x: 634, endPoint y: 664, distance: 6.1
click at [629, 663] on img "78 Townsend Street, CONDELL PARK NSW 2200" at bounding box center [630, 662] width 16 height 21
click at [683, 666] on img "4 Wayne Crescent, CONDELL PARK NSW 2200" at bounding box center [681, 713] width 16 height 21
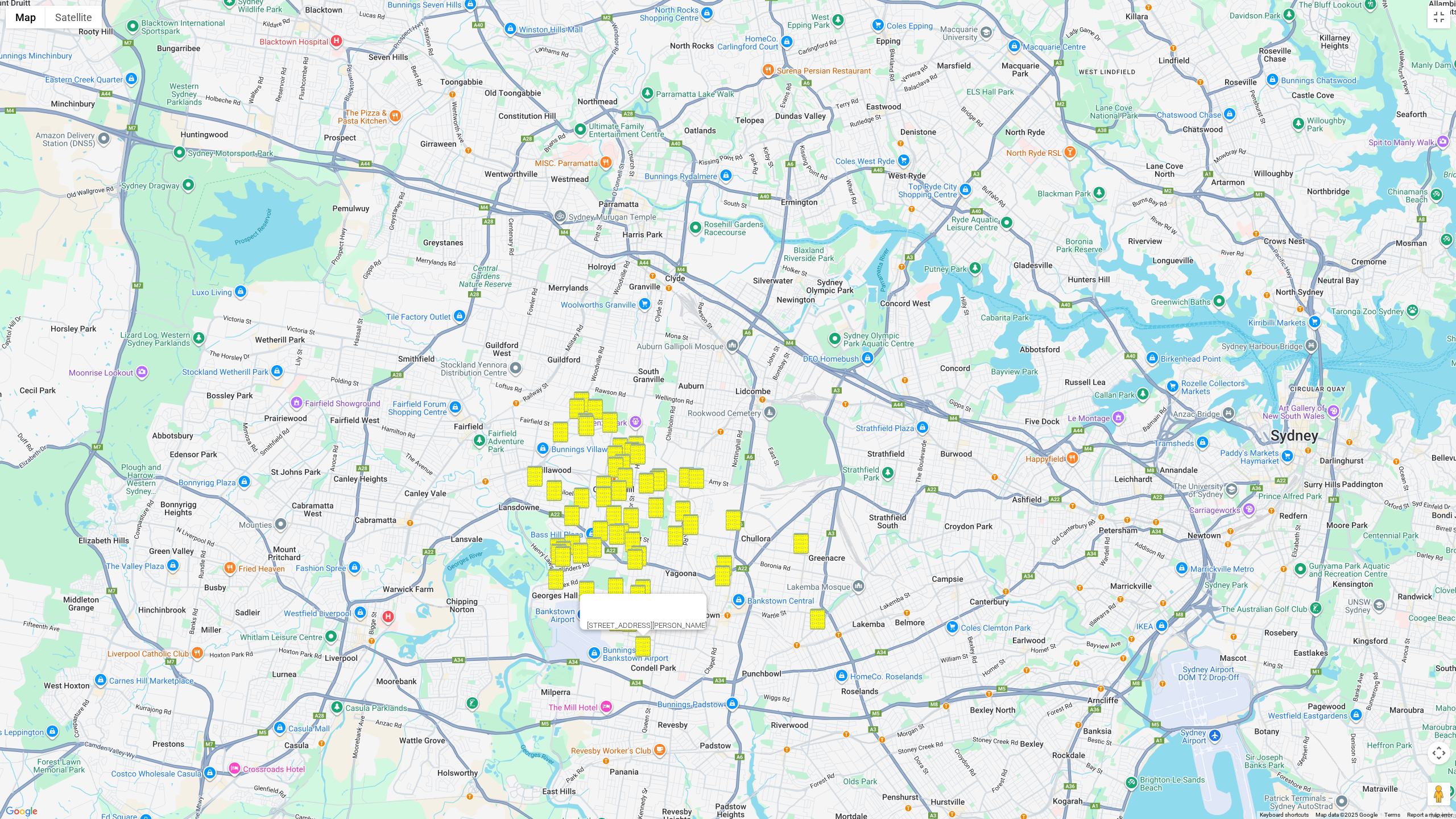
drag, startPoint x: 647, startPoint y: 602, endPoint x: 668, endPoint y: 597, distance: 21.6
click at [647, 602] on div at bounding box center [634, 608] width 93 height 27
click at [676, 595] on div at bounding box center [634, 608] width 93 height 27
drag, startPoint x: 689, startPoint y: 593, endPoint x: 704, endPoint y: 594, distance: 15.0
click at [680, 594] on div at bounding box center [634, 608] width 93 height 27
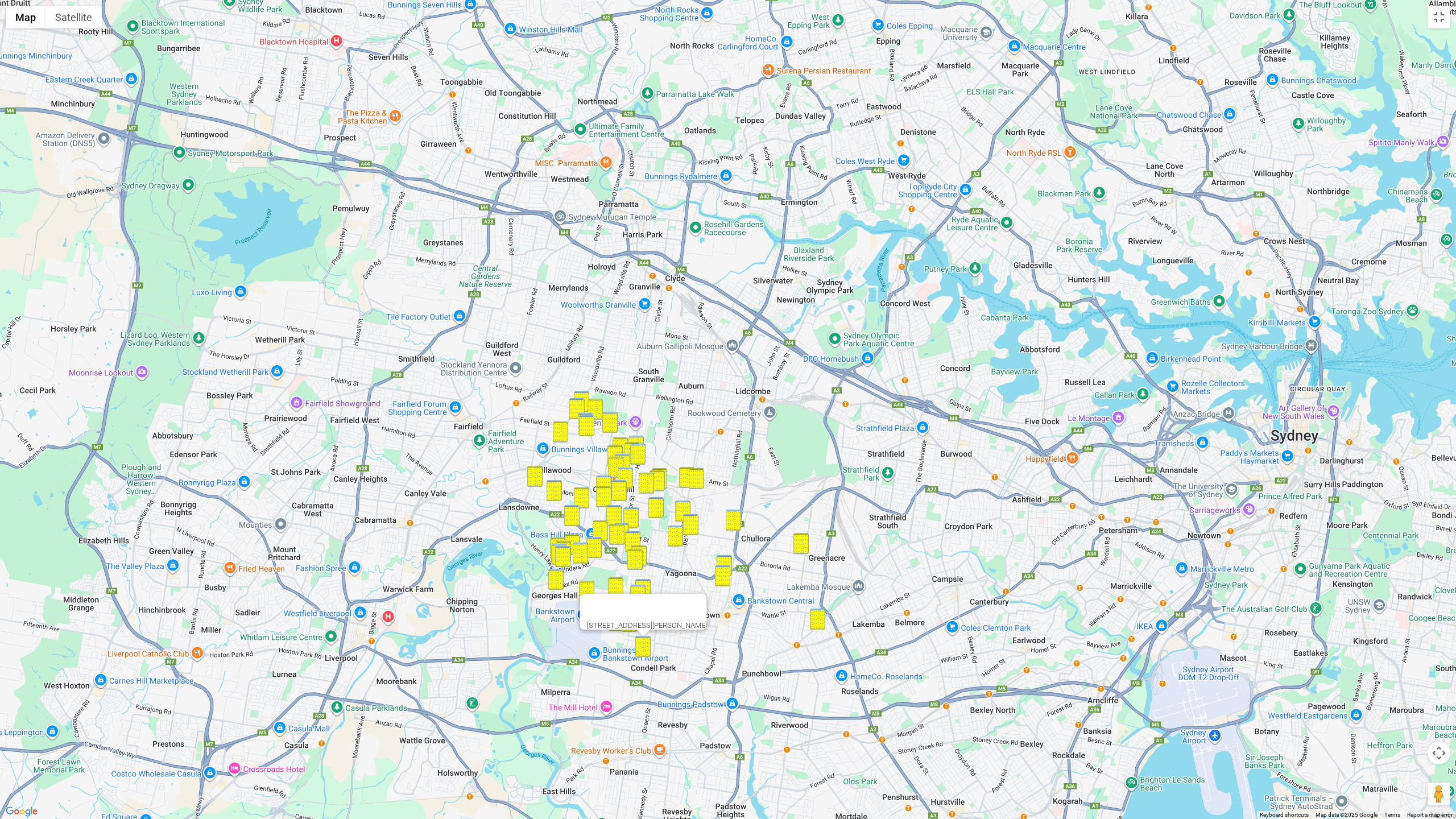
click at [707, 595] on button "Close" at bounding box center [693, 608] width 27 height 27
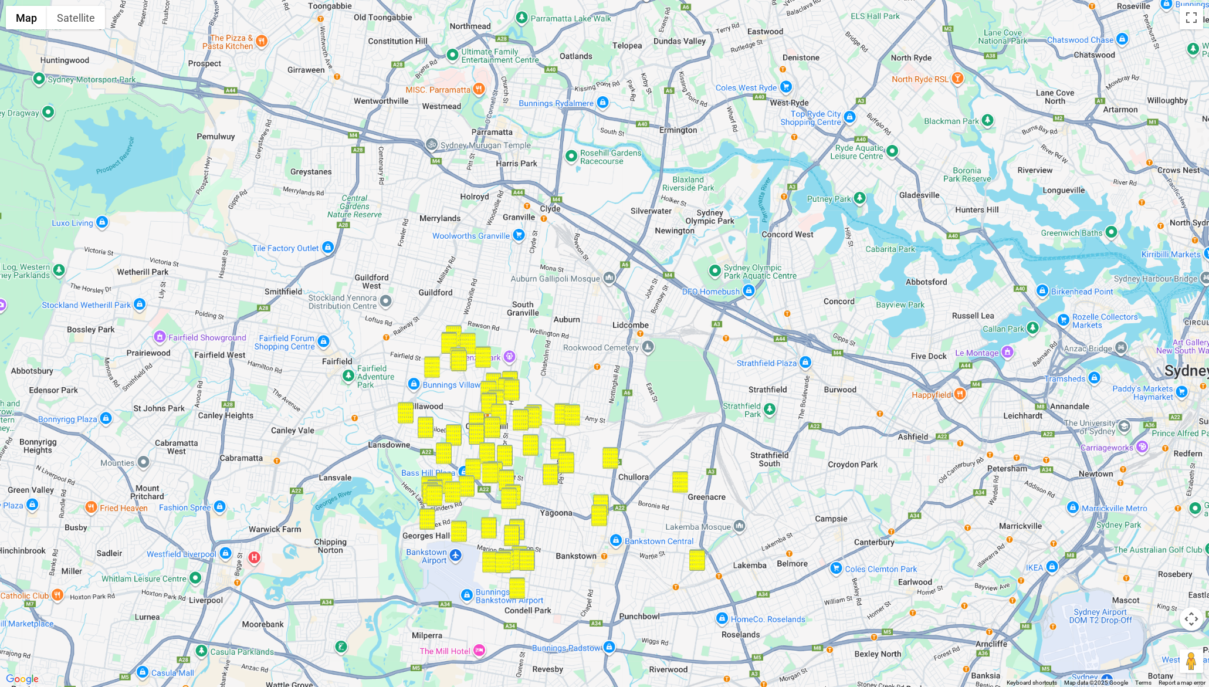
drag, startPoint x: 695, startPoint y: 519, endPoint x: 687, endPoint y: 528, distance: 12.0
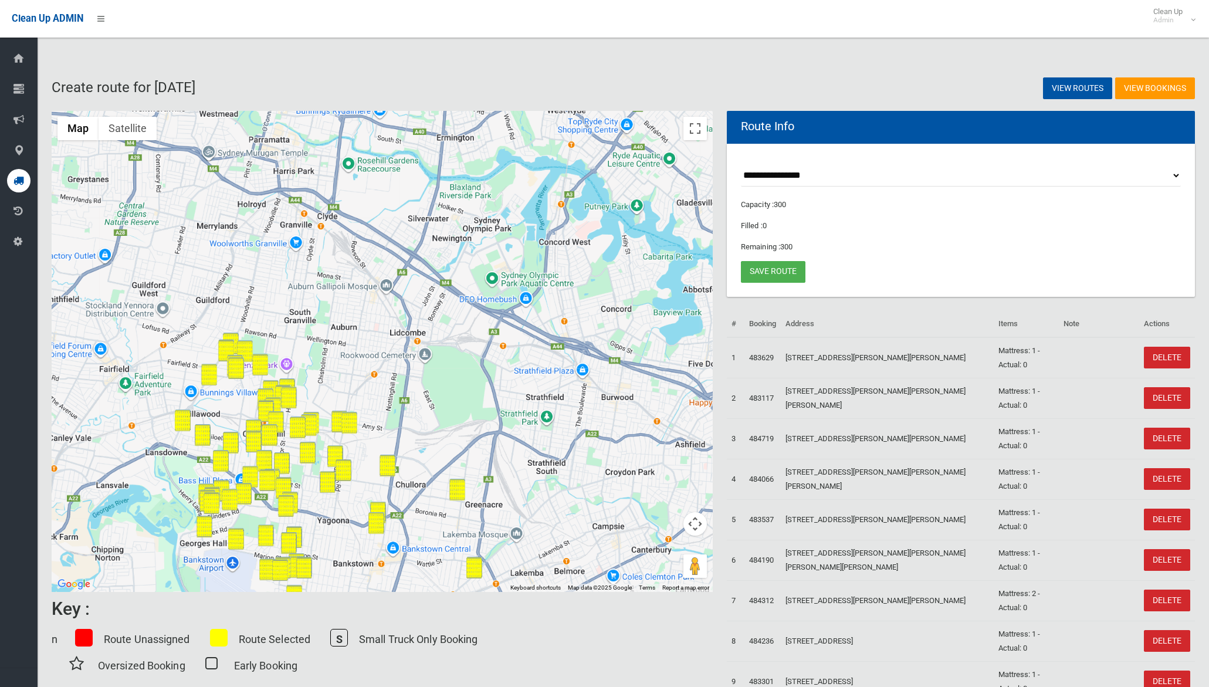
click at [695, 519] on button "Map camera controls" at bounding box center [695, 523] width 23 height 23
click at [668, 552] on button "Zoom out" at bounding box center [665, 553] width 23 height 23
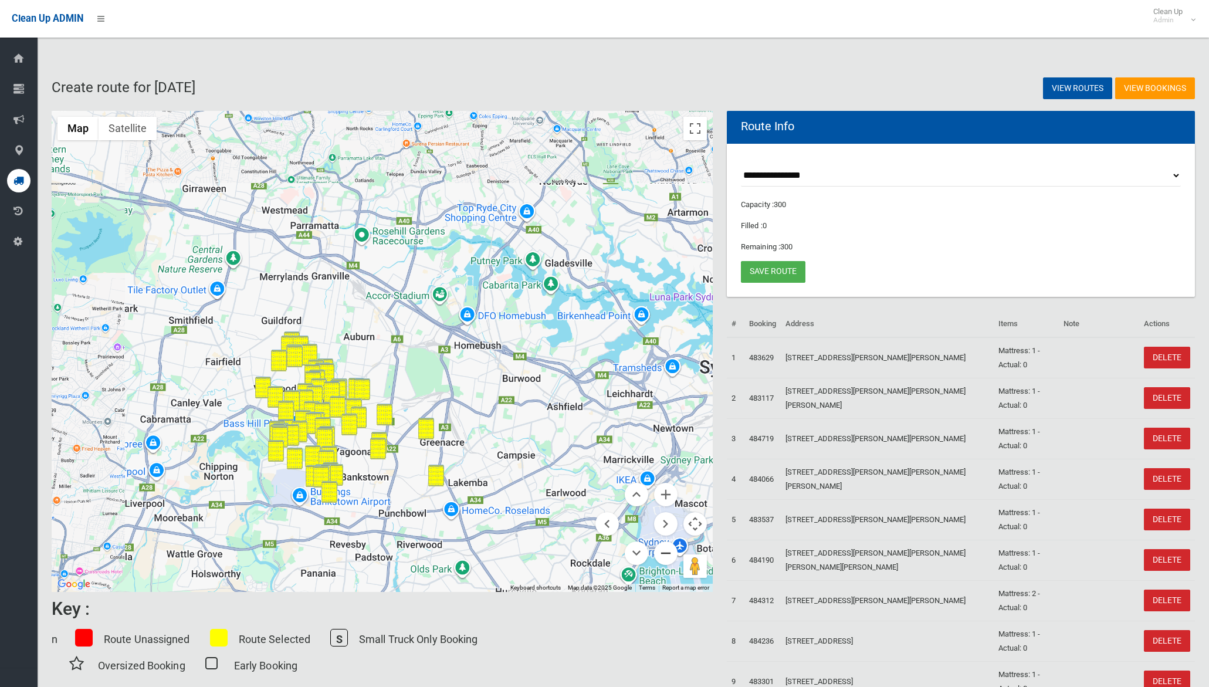
click at [668, 552] on button "Zoom out" at bounding box center [665, 553] width 23 height 23
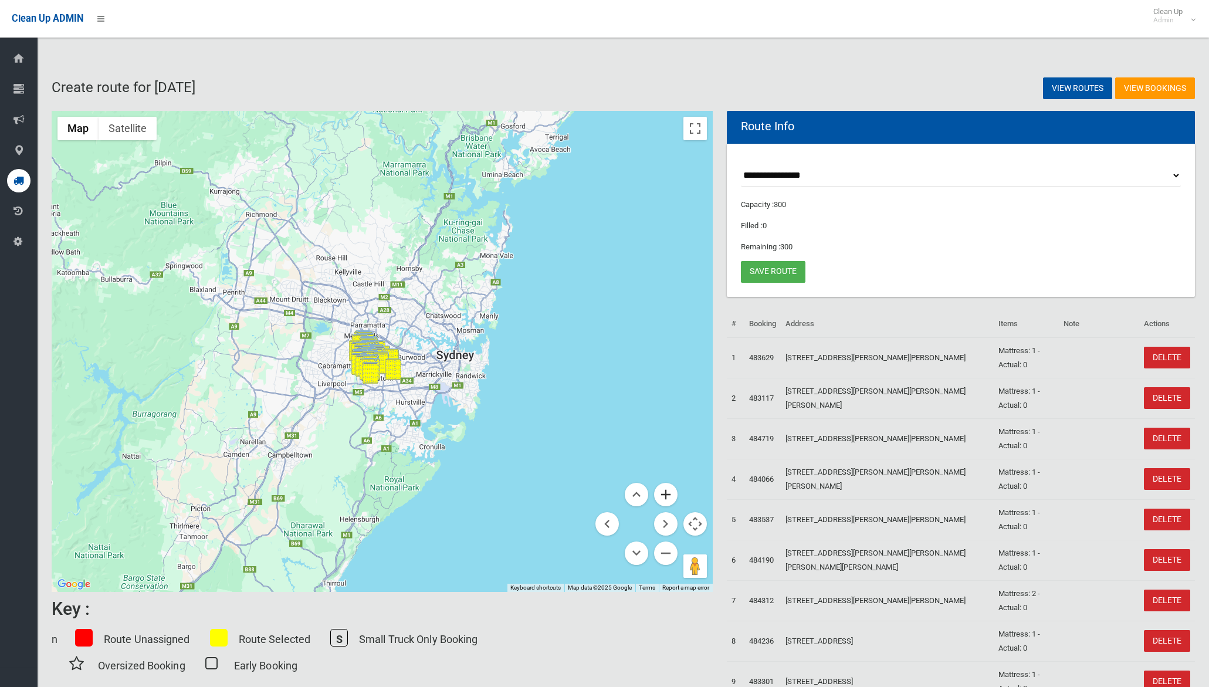
click at [667, 492] on button "Zoom in" at bounding box center [665, 494] width 23 height 23
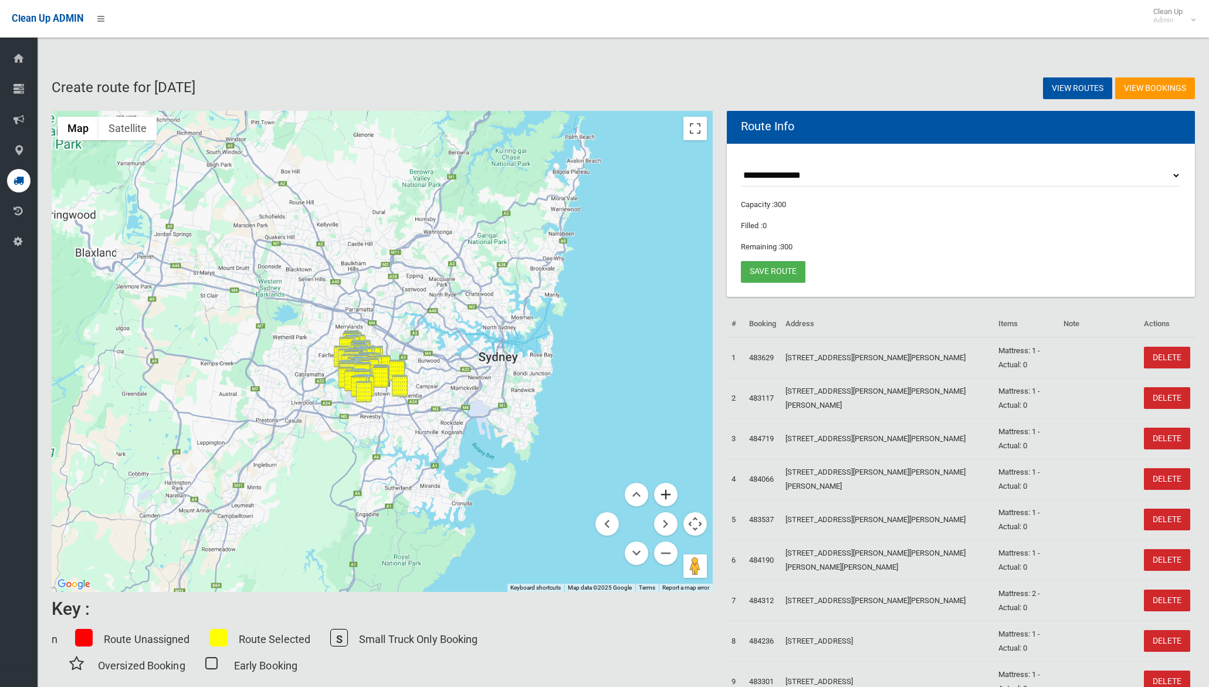
click at [667, 492] on button "Zoom in" at bounding box center [665, 494] width 23 height 23
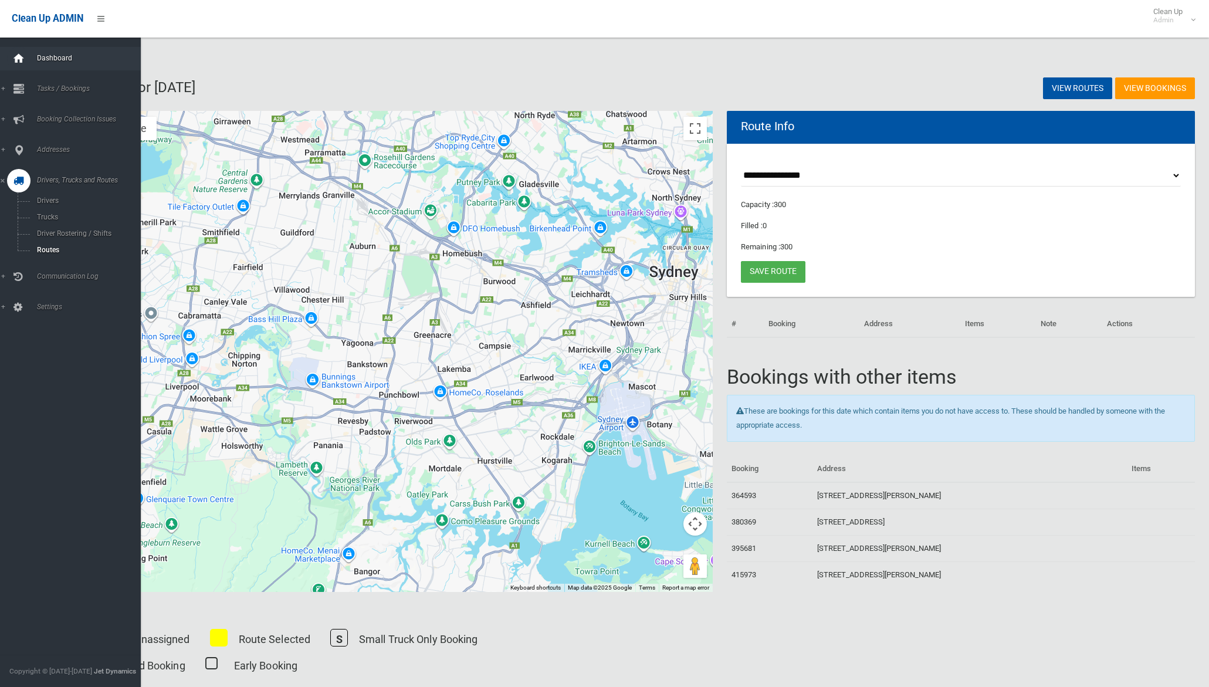
click at [16, 55] on icon at bounding box center [18, 58] width 13 height 23
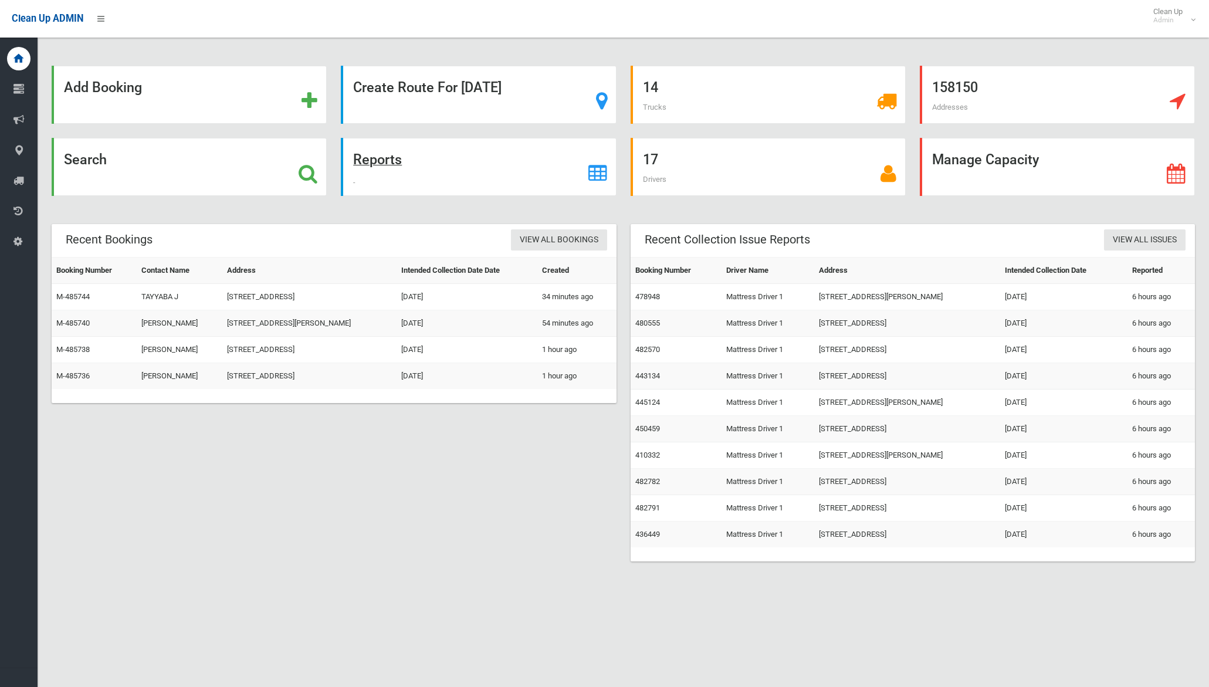
click at [373, 166] on strong "Reports" at bounding box center [377, 159] width 49 height 16
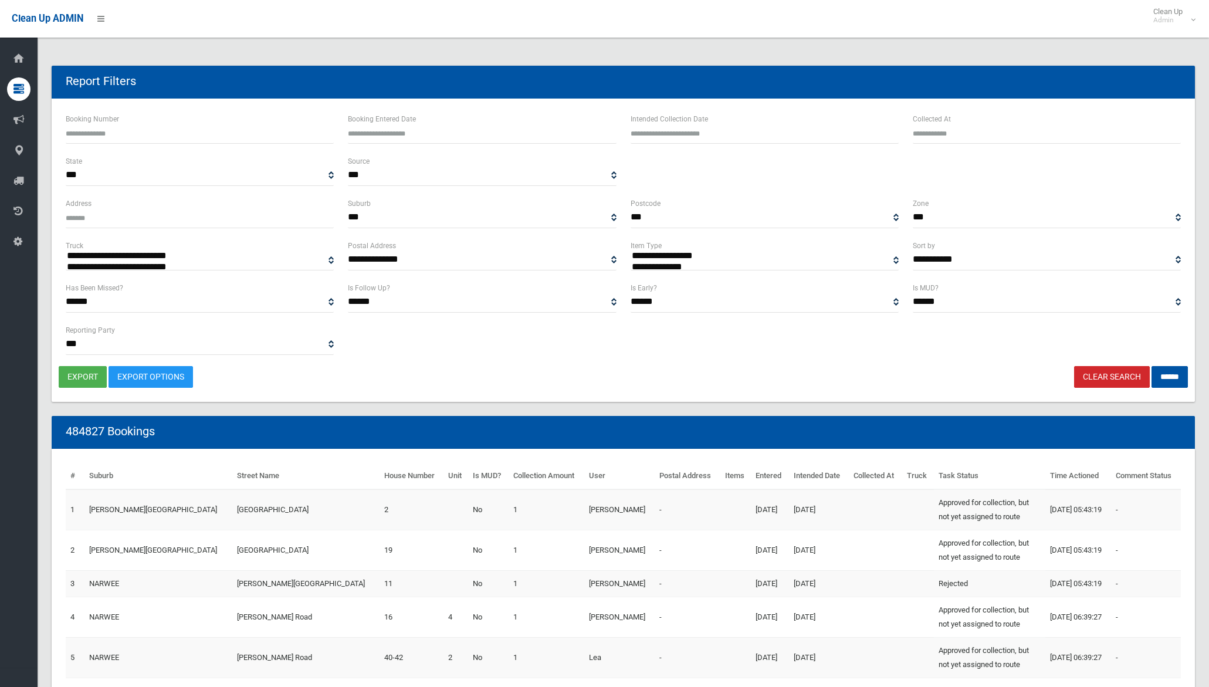
select select
type input "**********"
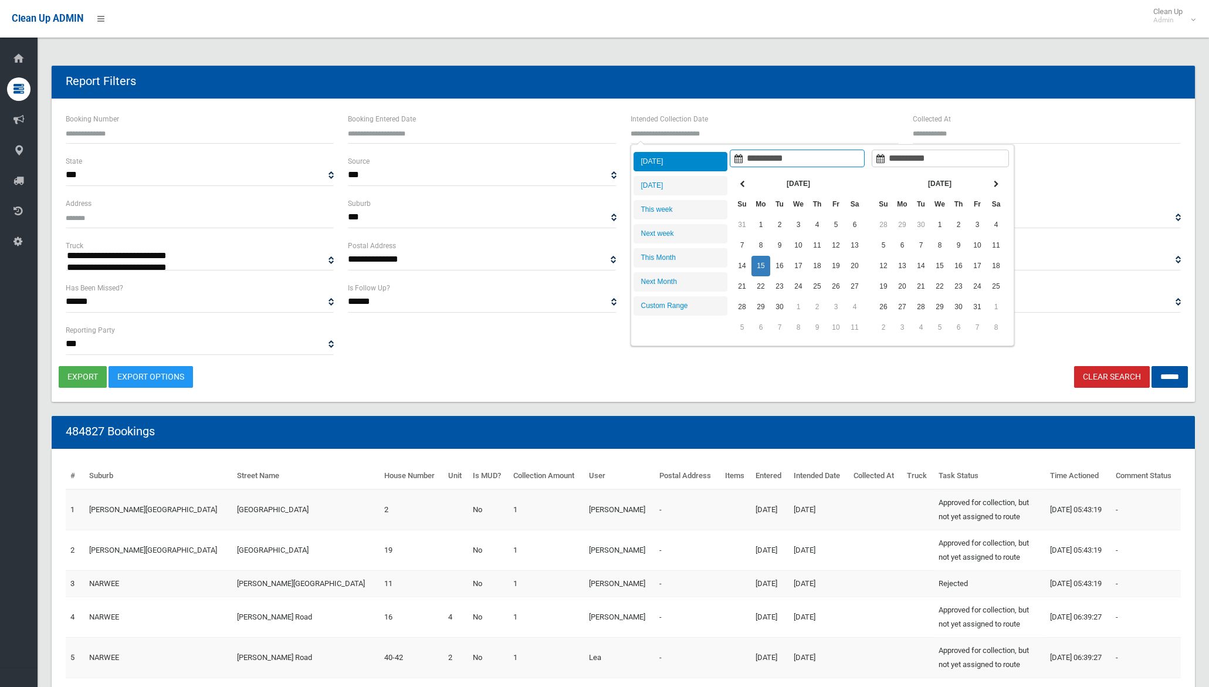
click at [698, 132] on input "text" at bounding box center [765, 133] width 268 height 22
type input "**********"
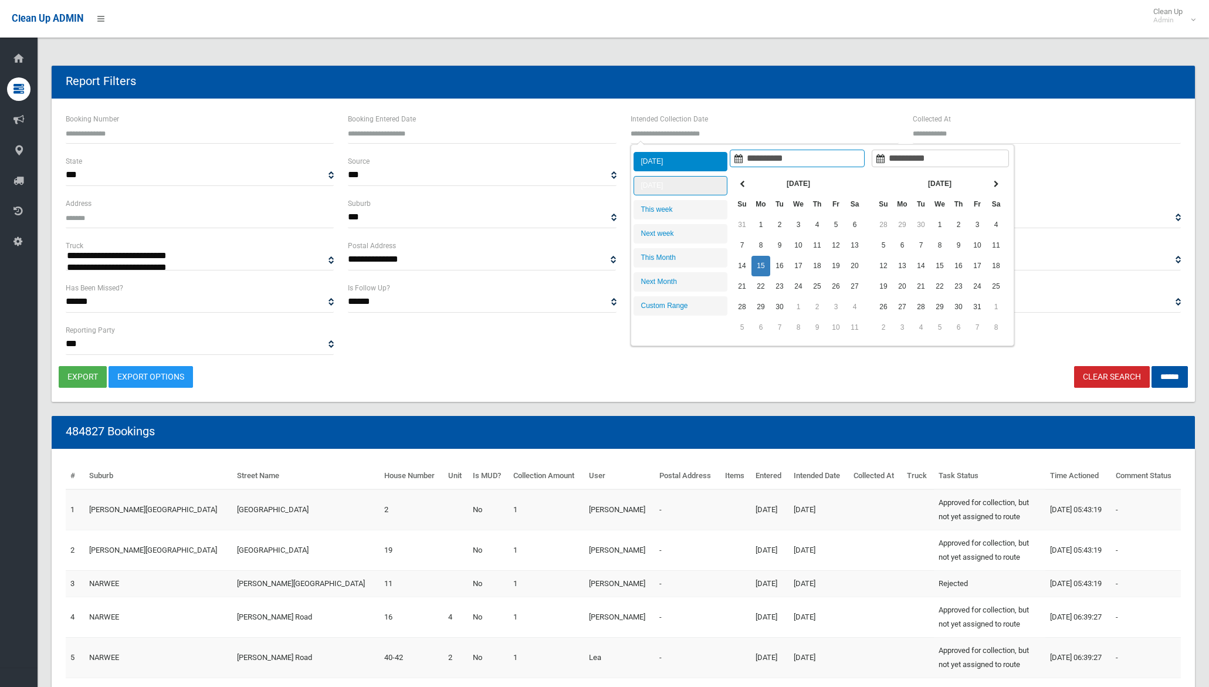
type input "**********"
click at [687, 191] on li "[DATE]" at bounding box center [681, 185] width 94 height 19
type input "**********"
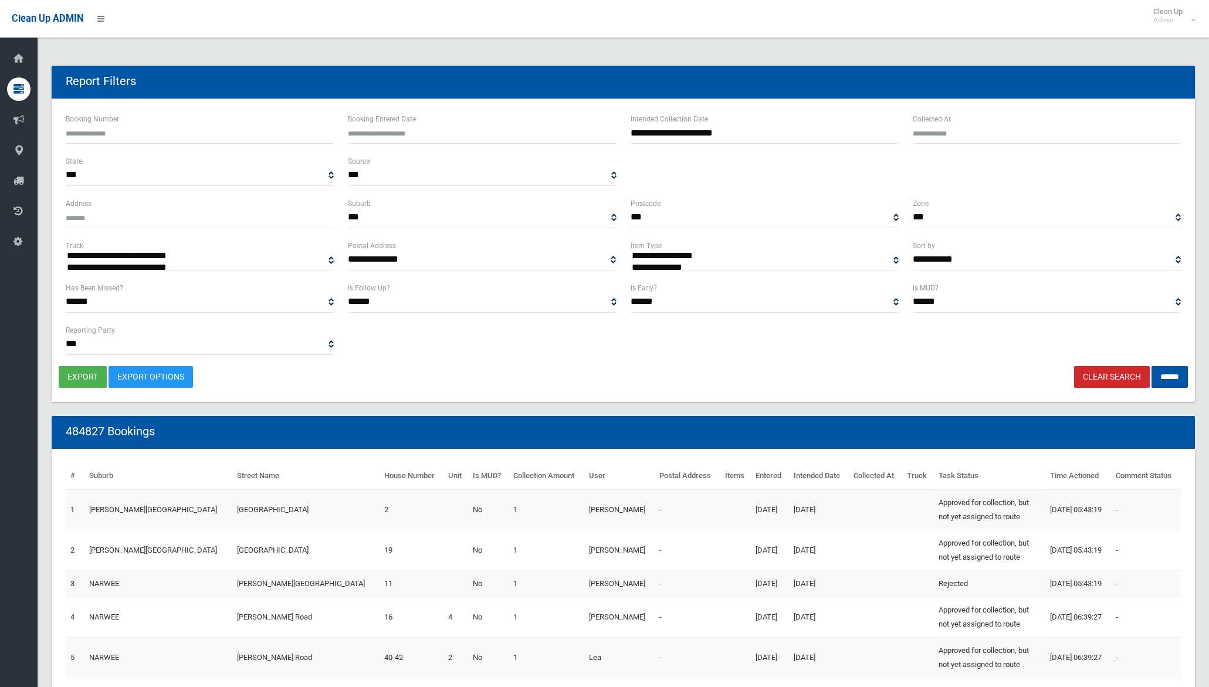
select select "**"
click at [1158, 377] on input "******" at bounding box center [1170, 377] width 36 height 22
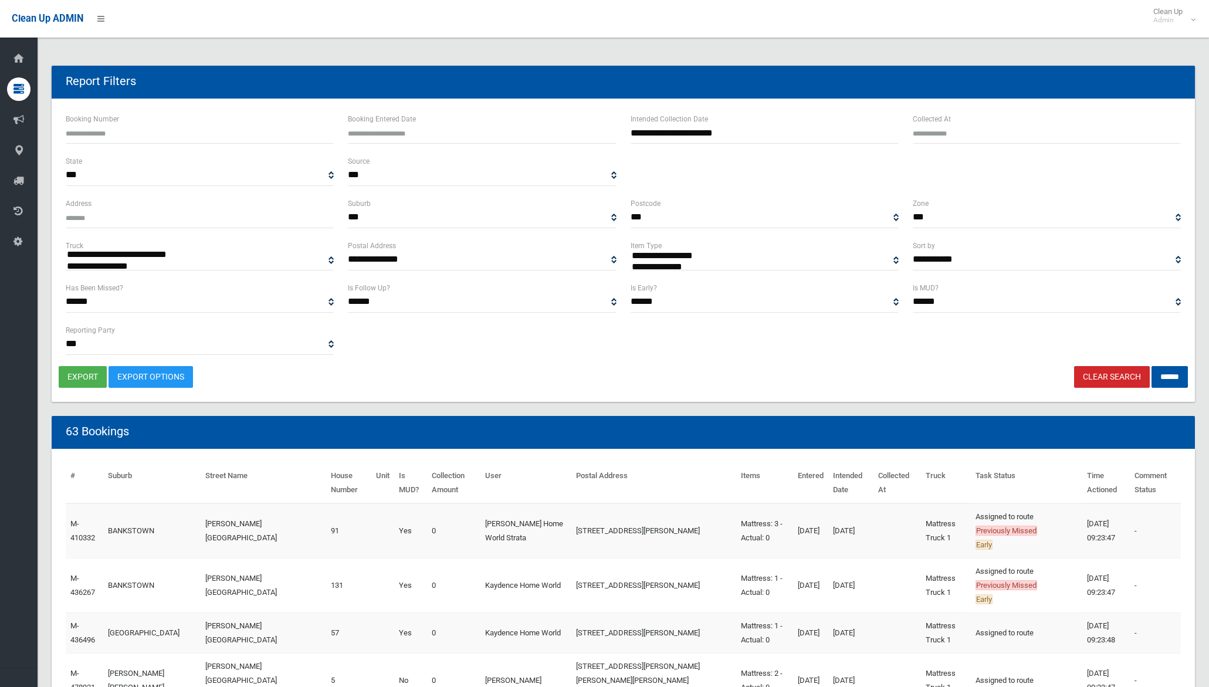
select select
click at [83, 378] on button "export" at bounding box center [83, 377] width 48 height 22
